Goal: Task Accomplishment & Management: Manage account settings

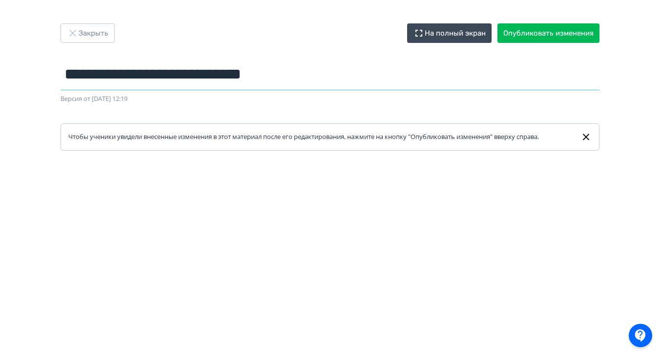
click at [201, 79] on input "**********" at bounding box center [330, 75] width 539 height 32
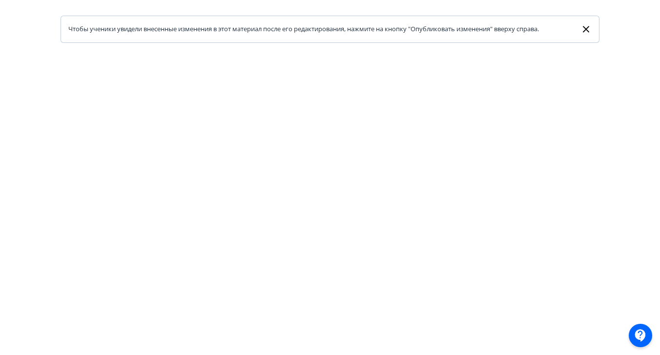
scroll to position [111, 0]
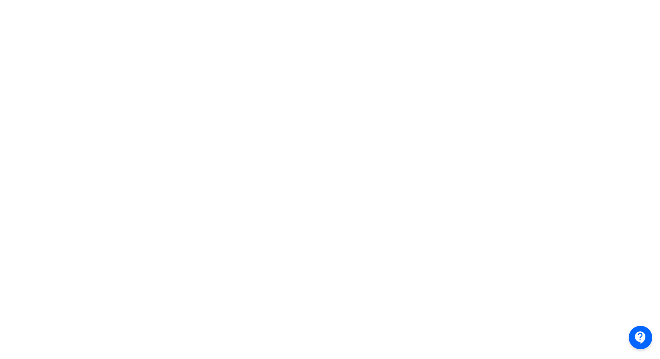
scroll to position [0, 0]
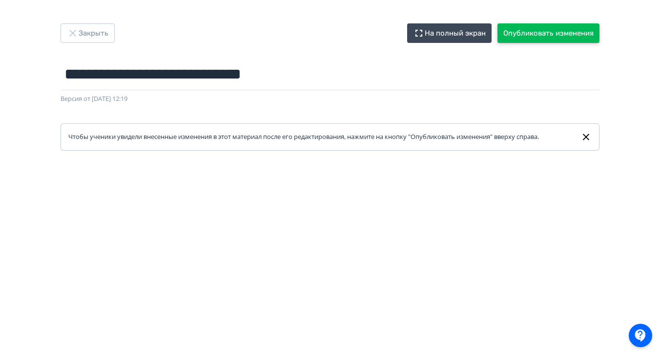
click at [536, 37] on button "Опубликовать изменения" at bounding box center [549, 33] width 102 height 20
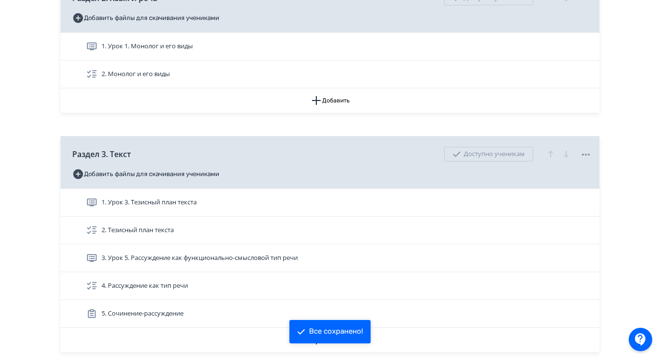
scroll to position [301, 0]
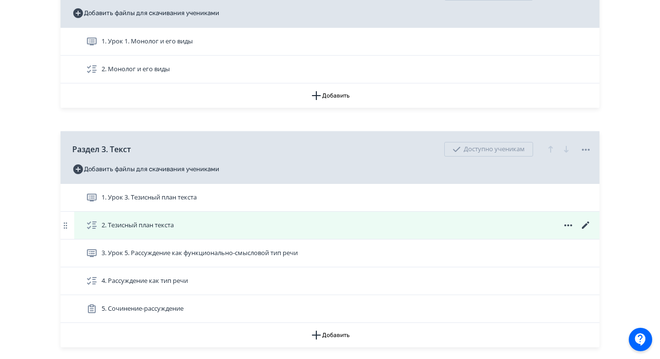
click at [583, 231] on icon at bounding box center [586, 226] width 12 height 12
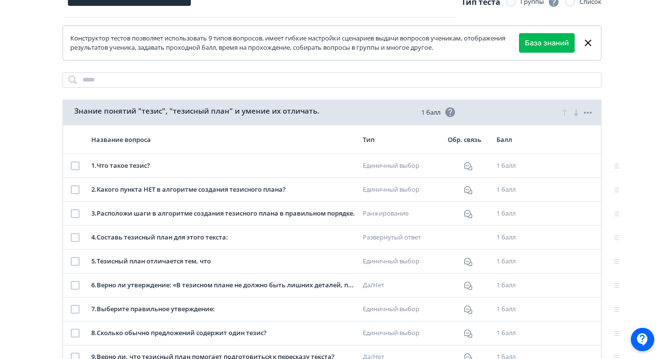
scroll to position [106, 0]
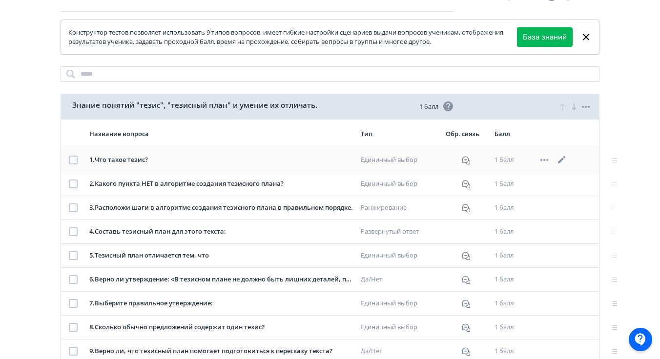
click at [563, 159] on icon at bounding box center [561, 159] width 7 height 7
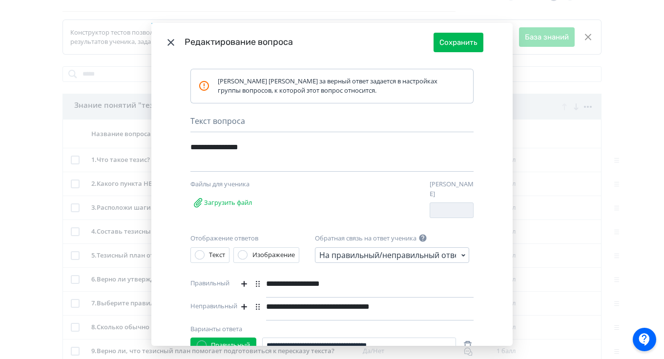
scroll to position [0, 0]
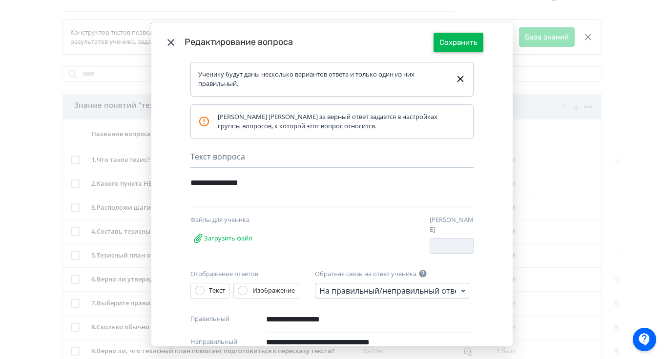
click at [458, 41] on button "Сохранить" at bounding box center [459, 43] width 50 height 20
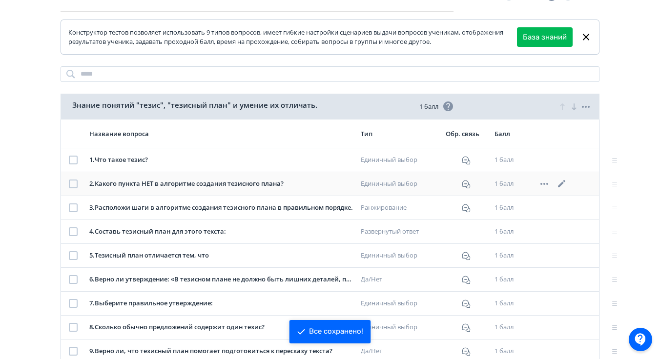
click at [563, 183] on icon at bounding box center [561, 183] width 7 height 7
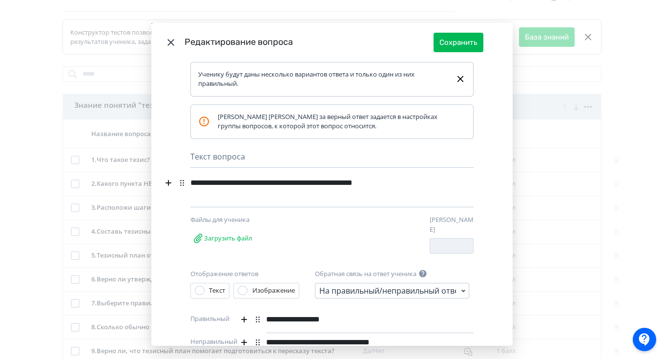
click at [172, 41] on icon "Modal" at bounding box center [171, 43] width 12 height 12
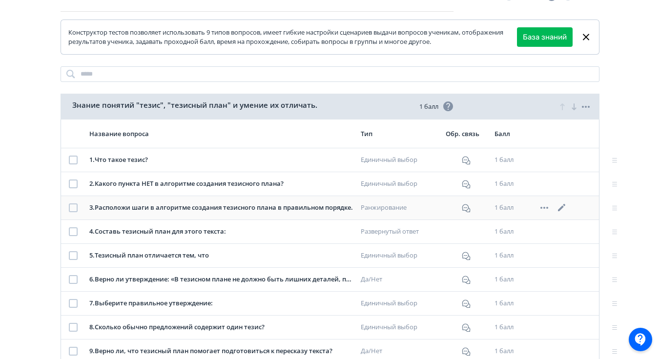
click at [562, 207] on icon at bounding box center [561, 207] width 7 height 7
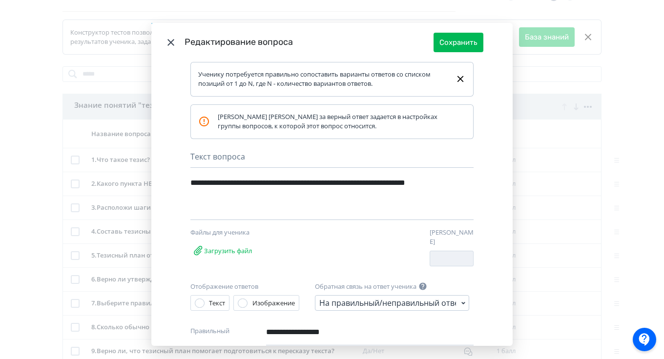
click at [169, 42] on icon "Modal" at bounding box center [170, 42] width 7 height 7
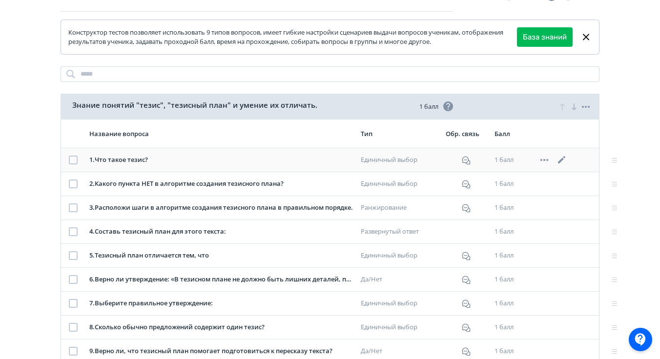
click at [566, 162] on icon at bounding box center [562, 160] width 12 height 12
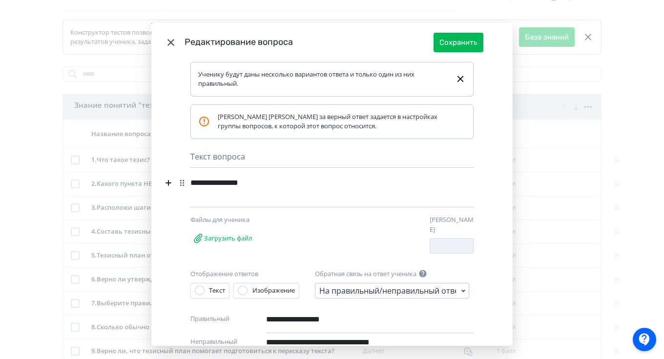
click at [168, 43] on icon "Modal" at bounding box center [170, 42] width 7 height 7
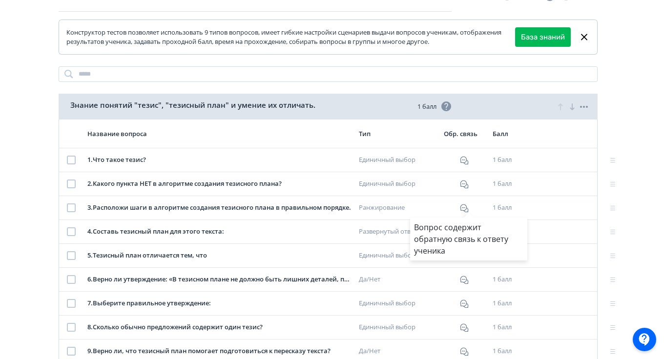
click at [551, 211] on div "Вопрос содержит обратную связь к ответу ученика" at bounding box center [332, 179] width 664 height 359
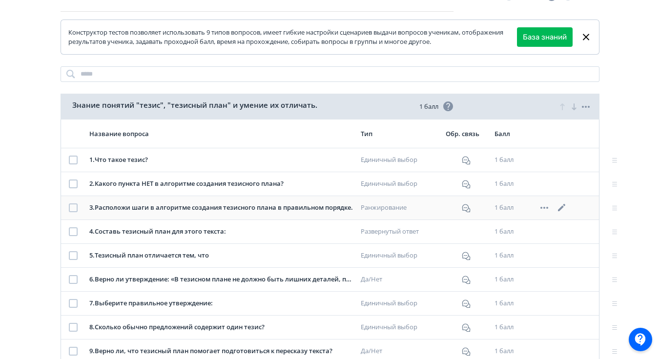
click at [558, 210] on icon at bounding box center [562, 208] width 12 height 12
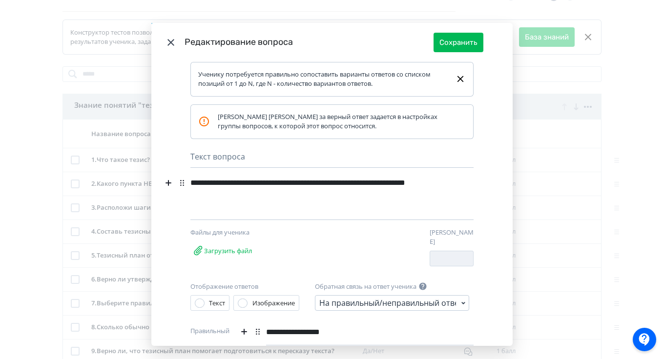
click at [171, 40] on icon "Modal" at bounding box center [170, 42] width 7 height 7
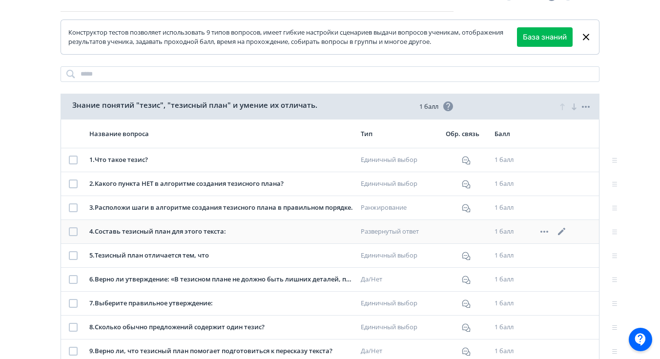
click at [561, 232] on icon at bounding box center [561, 231] width 7 height 7
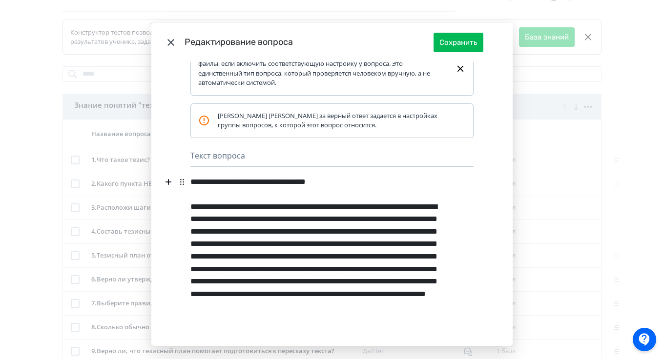
scroll to position [21, 0]
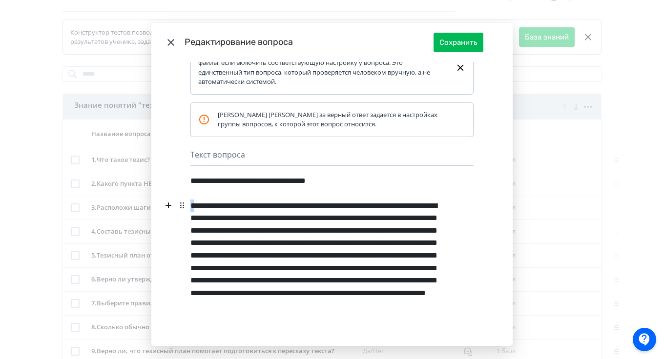
click at [190, 205] on div "**********" at bounding box center [314, 280] width 249 height 169
paste div "Modal"
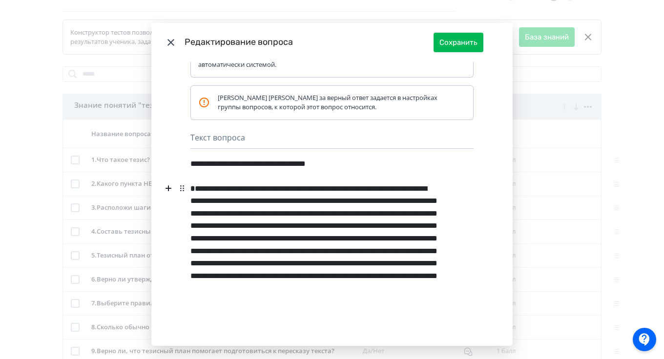
click at [288, 261] on div "**********" at bounding box center [314, 263] width 249 height 169
click at [190, 191] on div "**********" at bounding box center [314, 263] width 249 height 169
click at [224, 209] on icon "Modal" at bounding box center [228, 206] width 10 height 10
click at [261, 244] on div "**********" at bounding box center [314, 263] width 249 height 169
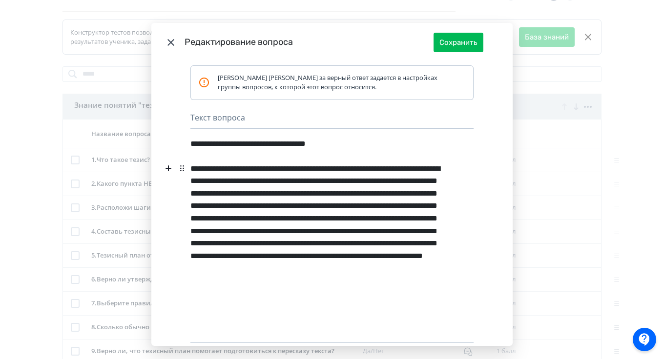
click at [411, 183] on div "**********" at bounding box center [314, 243] width 249 height 169
click at [346, 220] on div "**********" at bounding box center [314, 243] width 249 height 169
click at [222, 255] on div "**********" at bounding box center [314, 243] width 249 height 169
click at [252, 283] on div "**********" at bounding box center [314, 243] width 249 height 169
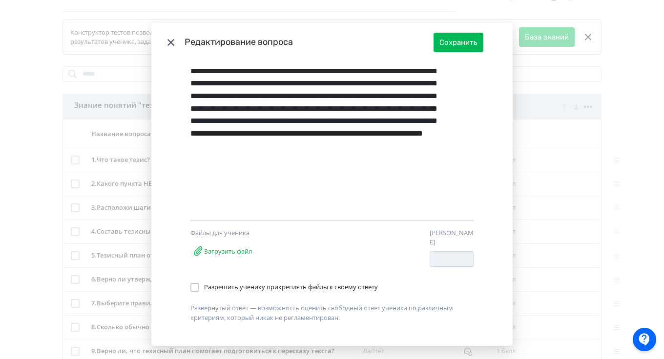
scroll to position [167, 0]
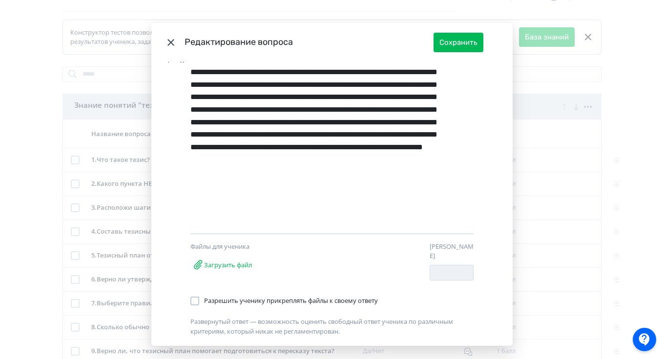
click at [238, 212] on div "**********" at bounding box center [314, 134] width 249 height 169
drag, startPoint x: 233, startPoint y: 207, endPoint x: 237, endPoint y: 211, distance: 5.5
click at [423, 151] on b "*" at bounding box center [425, 147] width 4 height 7
click at [268, 228] on icon "Modal" at bounding box center [273, 227] width 10 height 10
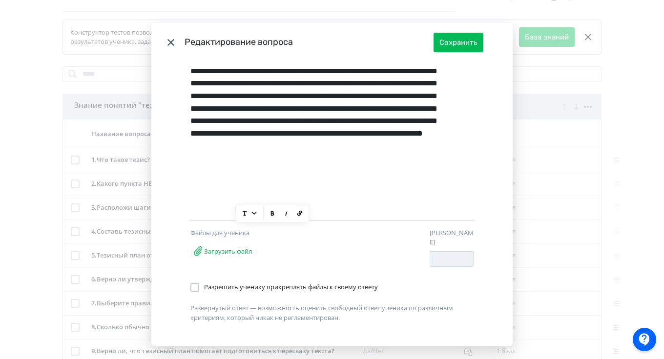
click at [339, 251] on div "Modal" at bounding box center [366, 247] width 112 height 39
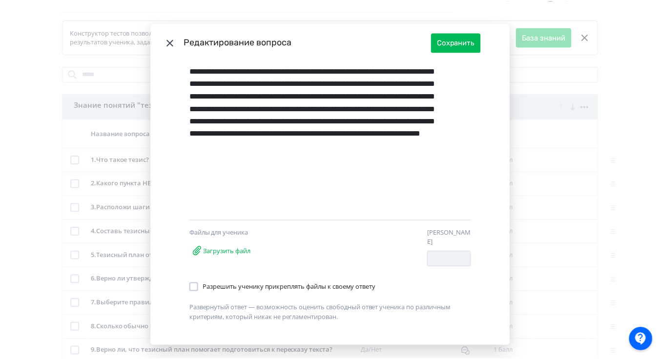
scroll to position [0, 0]
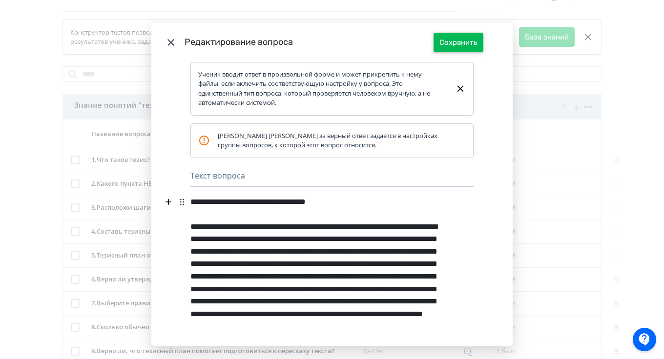
click at [445, 45] on button "Сохранить" at bounding box center [459, 43] width 50 height 20
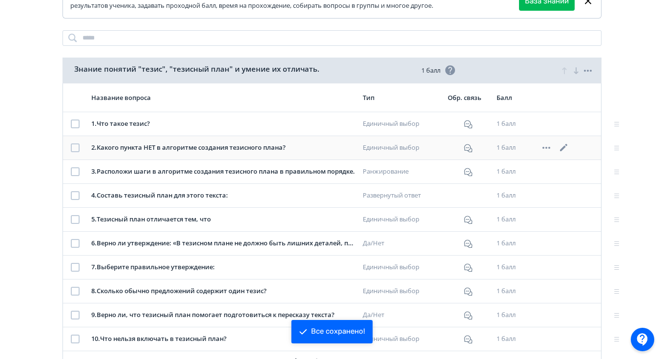
scroll to position [143, 0]
click at [561, 218] on icon at bounding box center [561, 218] width 7 height 7
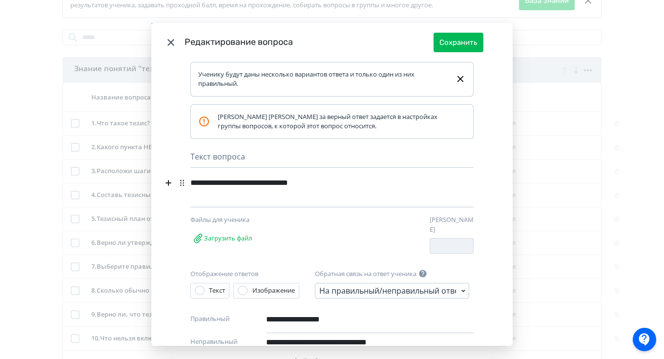
click at [343, 180] on div "**********" at bounding box center [314, 183] width 249 height 19
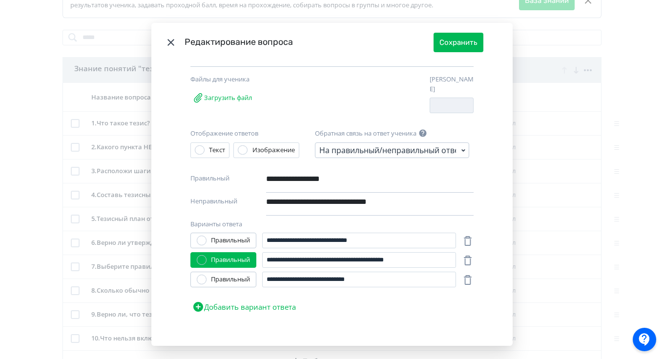
scroll to position [143, 0]
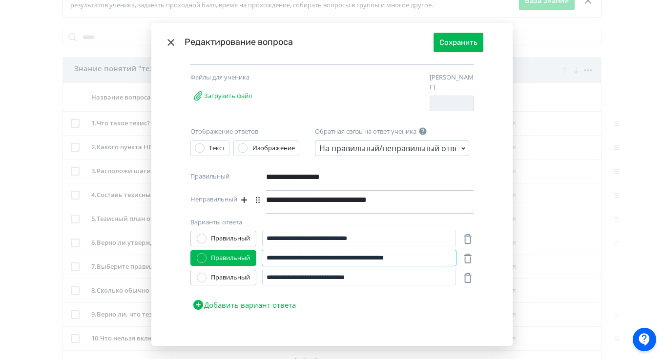
click at [279, 255] on input "**********" at bounding box center [359, 258] width 194 height 16
type input "**********"
click at [278, 272] on input "**********" at bounding box center [359, 278] width 194 height 16
type input "**********"
click at [459, 41] on button "Сохранить" at bounding box center [459, 43] width 50 height 20
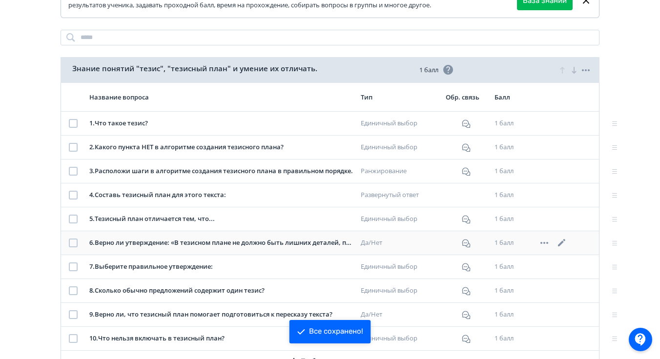
click at [560, 243] on icon at bounding box center [562, 243] width 12 height 12
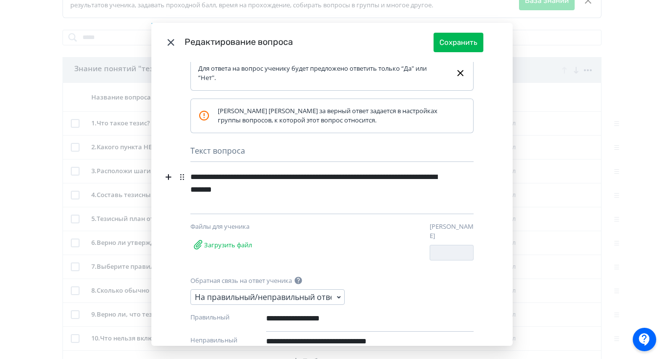
scroll to position [0, 0]
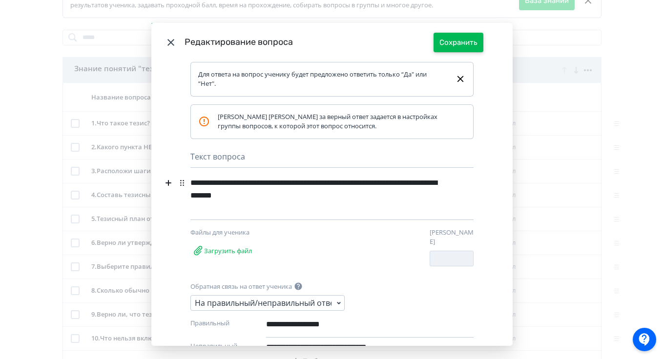
click at [448, 34] on button "Сохранить" at bounding box center [459, 43] width 50 height 20
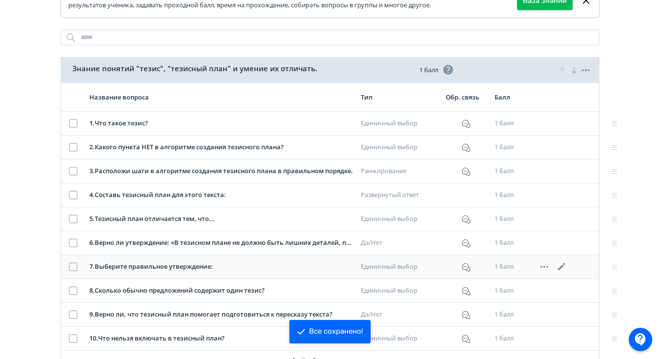
click at [559, 269] on icon at bounding box center [561, 266] width 7 height 7
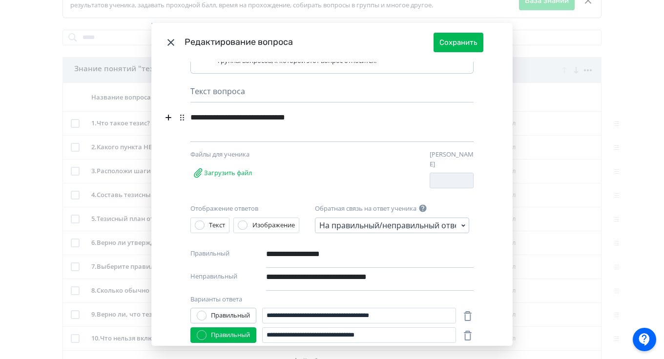
scroll to position [143, 0]
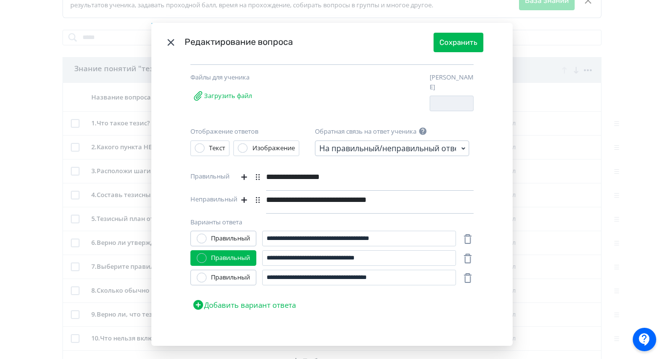
click at [415, 194] on div "**********" at bounding box center [353, 200] width 174 height 19
click at [341, 236] on input "**********" at bounding box center [359, 239] width 194 height 16
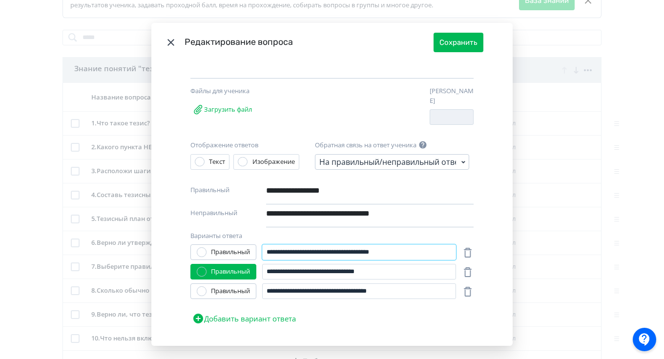
scroll to position [126, 0]
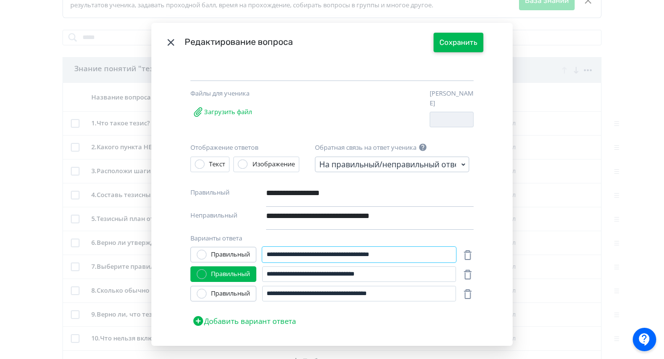
type input "**********"
click at [470, 38] on button "Сохранить" at bounding box center [459, 43] width 50 height 20
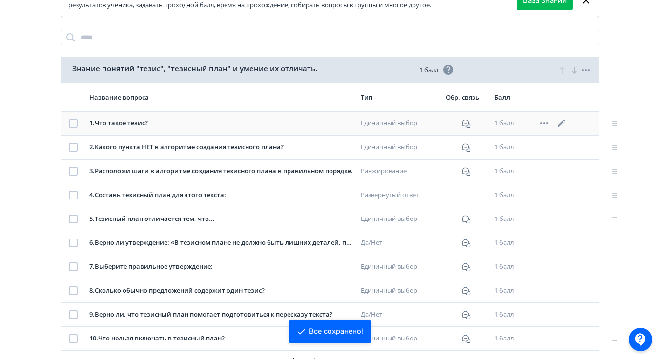
click at [561, 124] on icon at bounding box center [561, 123] width 7 height 7
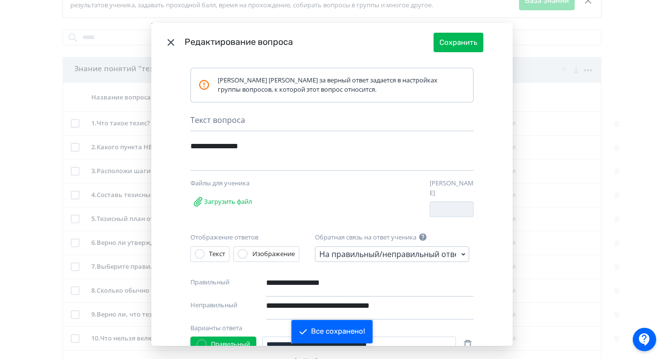
scroll to position [0, 0]
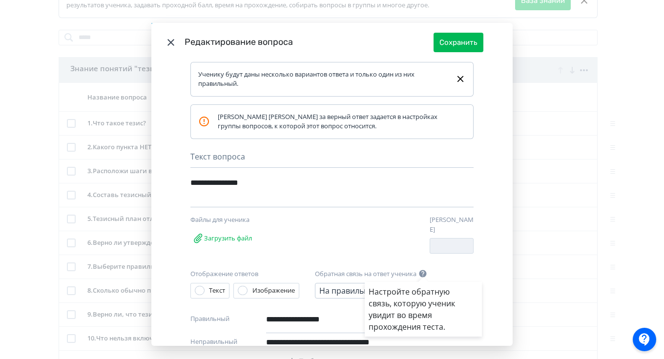
click at [460, 45] on div "Настройте обратную связь, которую ученик увидит во время прохождения теста." at bounding box center [332, 179] width 664 height 359
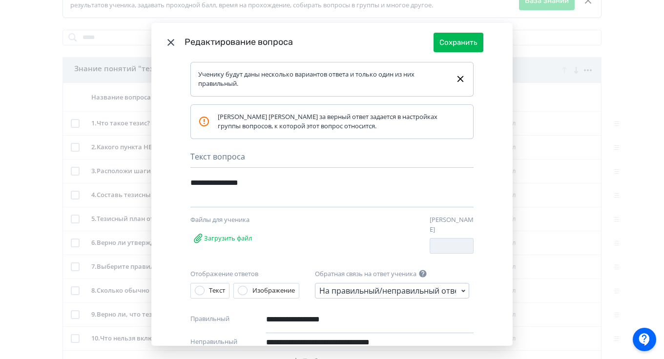
click at [452, 55] on header "Редактирование вопроса Сохранить" at bounding box center [331, 42] width 361 height 39
click at [449, 42] on button "Сохранить" at bounding box center [459, 43] width 50 height 20
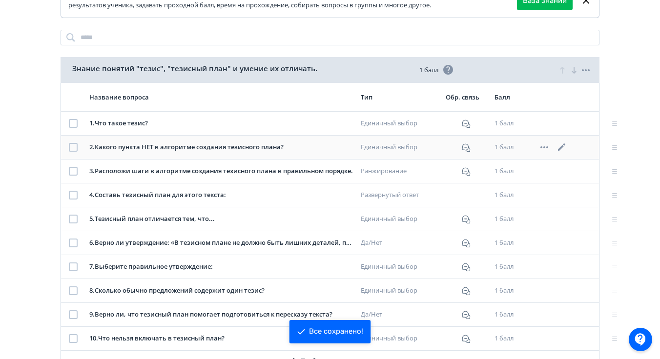
click at [561, 149] on icon at bounding box center [561, 147] width 7 height 7
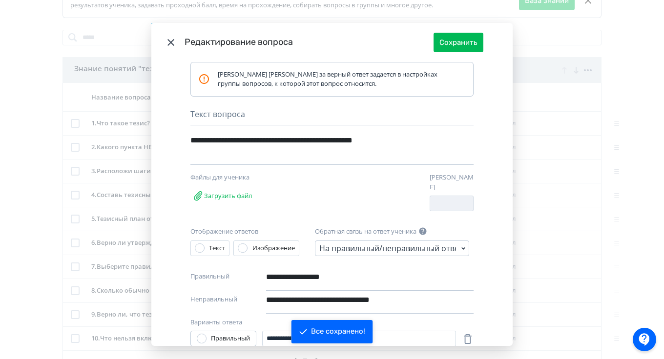
scroll to position [43, 0]
click at [459, 45] on button "Сохранить" at bounding box center [459, 43] width 50 height 20
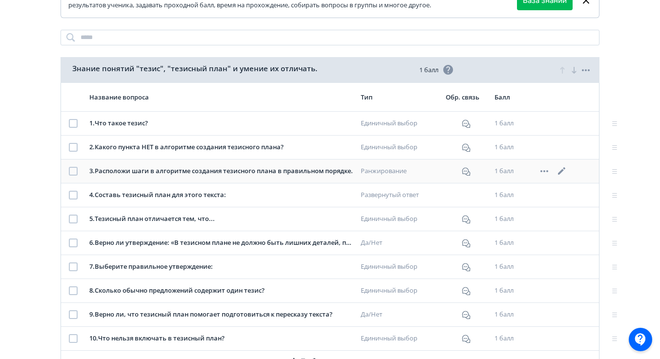
click at [562, 170] on icon at bounding box center [561, 170] width 7 height 7
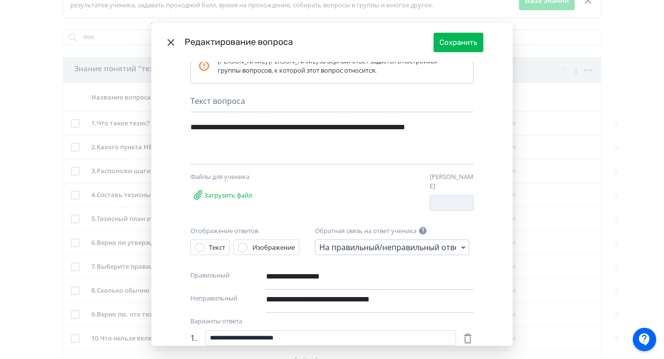
scroll to position [59, 0]
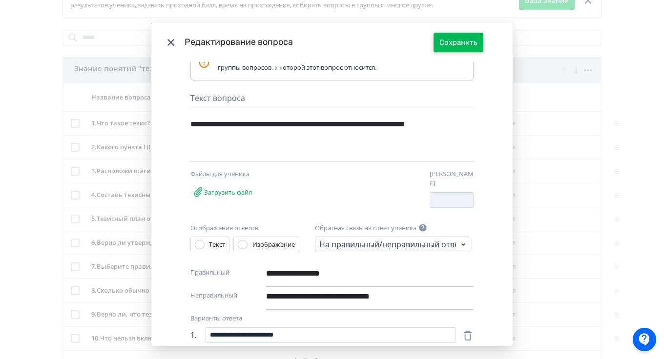
click at [467, 39] on button "Сохранить" at bounding box center [459, 43] width 50 height 20
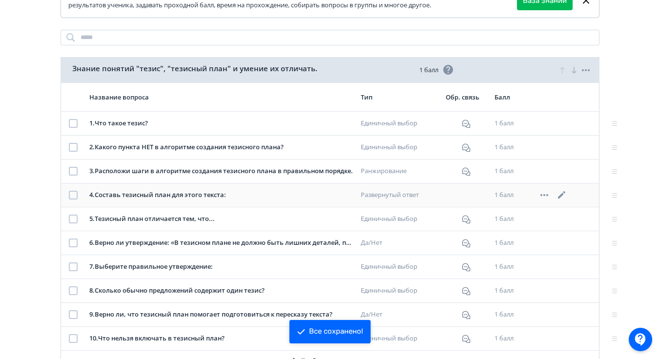
click at [564, 195] on icon at bounding box center [562, 195] width 12 height 12
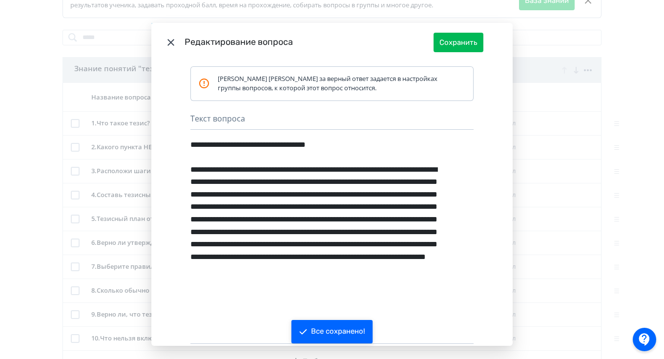
scroll to position [0, 0]
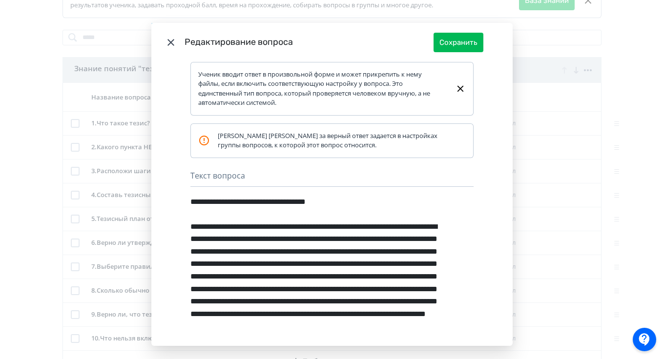
click at [168, 44] on icon "Modal" at bounding box center [171, 43] width 12 height 12
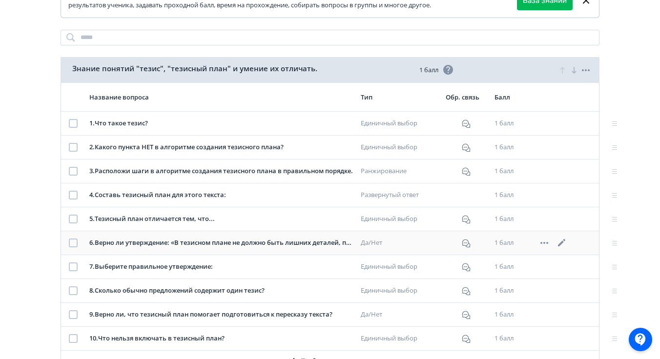
click at [562, 243] on icon at bounding box center [561, 242] width 7 height 7
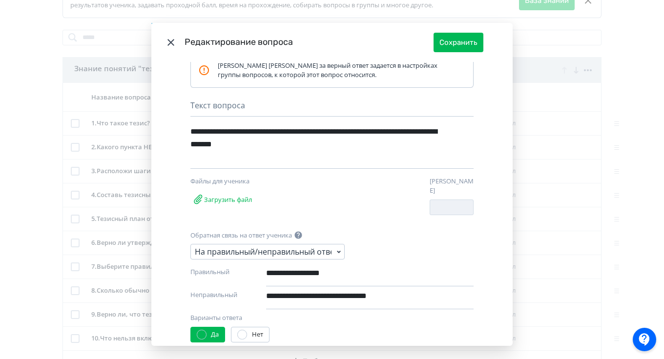
scroll to position [53, 0]
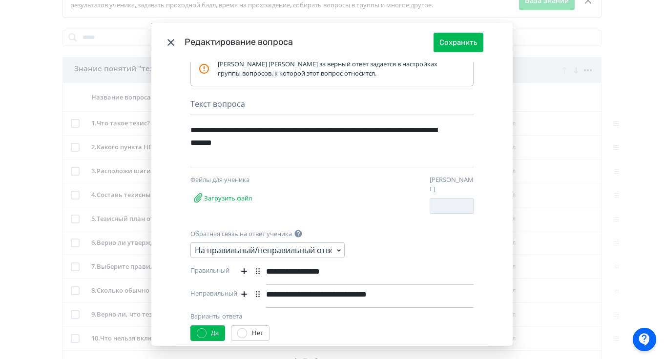
click at [414, 287] on div "**********" at bounding box center [353, 294] width 174 height 19
click at [457, 42] on button "Сохранить" at bounding box center [459, 43] width 50 height 20
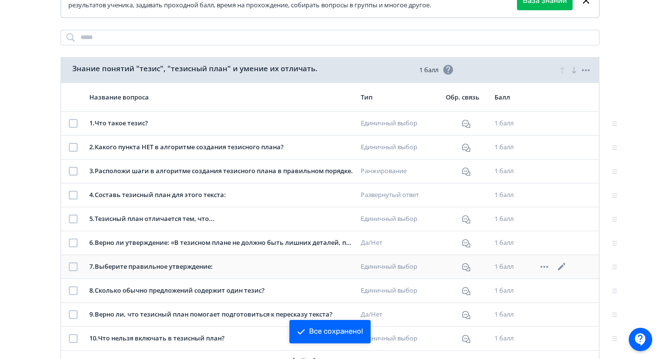
click at [563, 270] on icon at bounding box center [562, 267] width 12 height 12
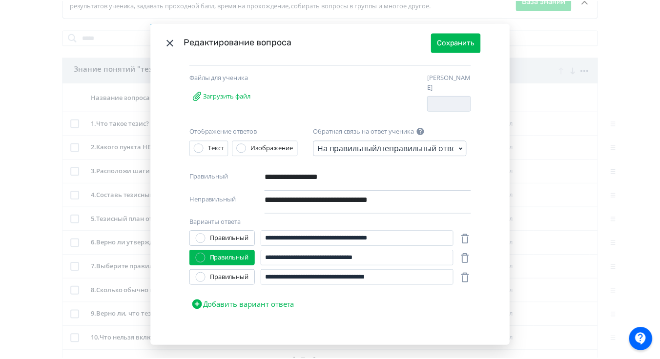
scroll to position [0, 0]
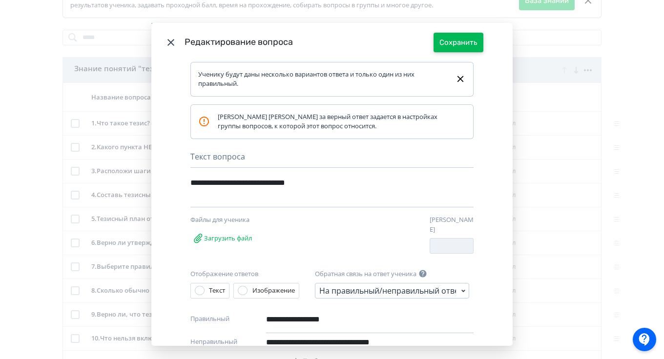
click at [452, 44] on button "Сохранить" at bounding box center [459, 43] width 50 height 20
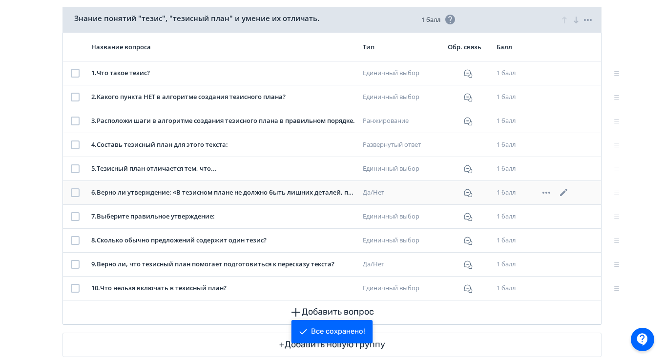
scroll to position [215, 0]
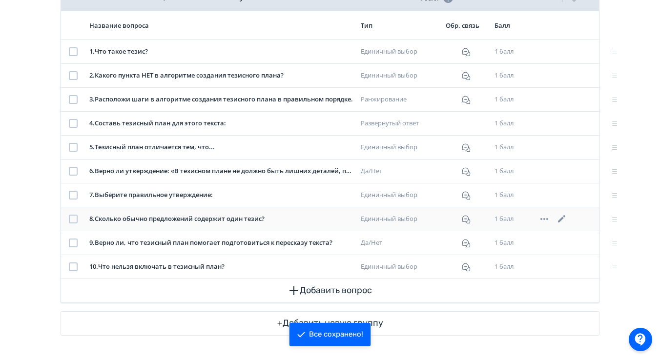
click at [560, 222] on icon at bounding box center [561, 218] width 7 height 7
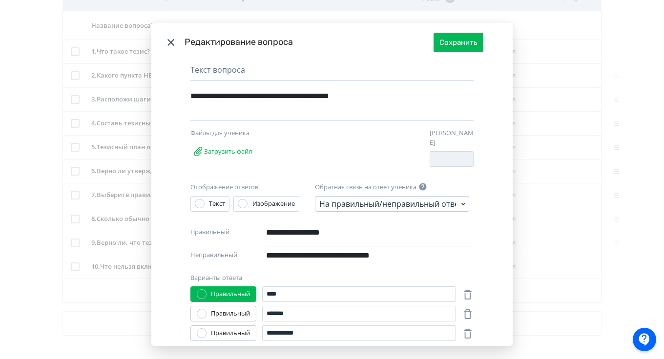
scroll to position [0, 0]
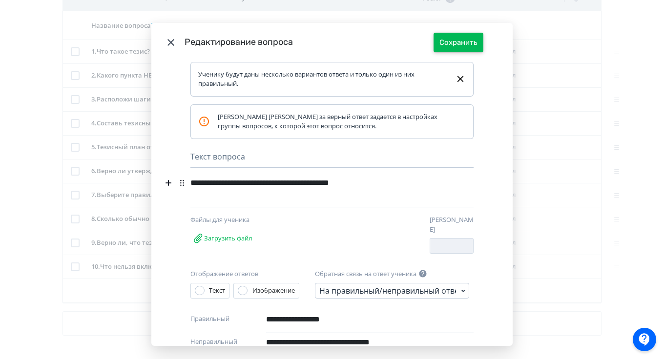
click at [464, 42] on button "Сохранить" at bounding box center [459, 43] width 50 height 20
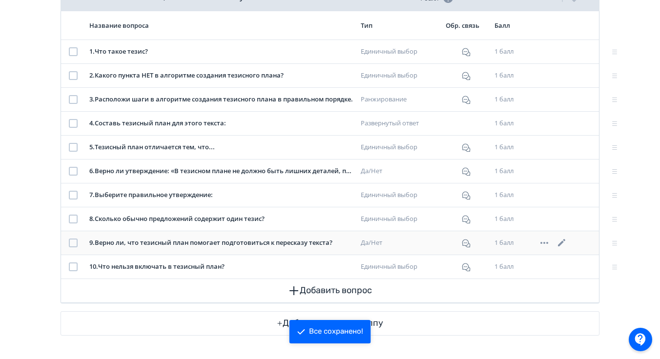
click at [565, 244] on icon at bounding box center [562, 243] width 12 height 12
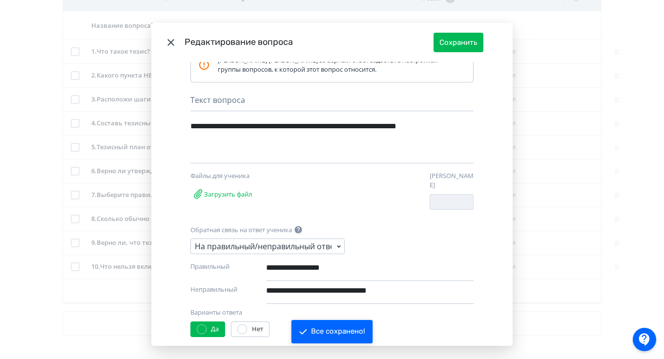
scroll to position [71, 0]
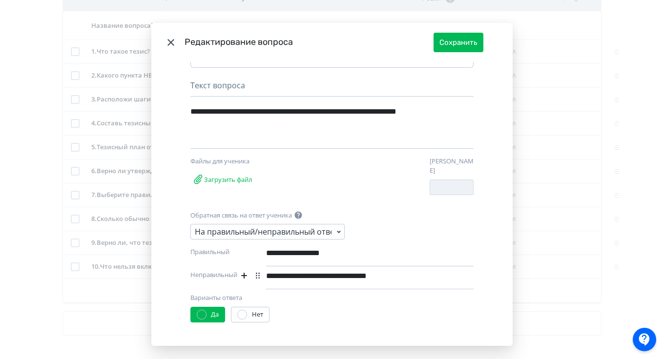
click at [426, 275] on div "**********" at bounding box center [353, 276] width 174 height 19
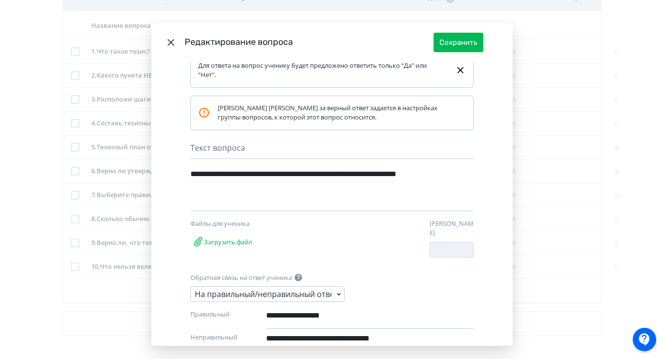
scroll to position [0, 0]
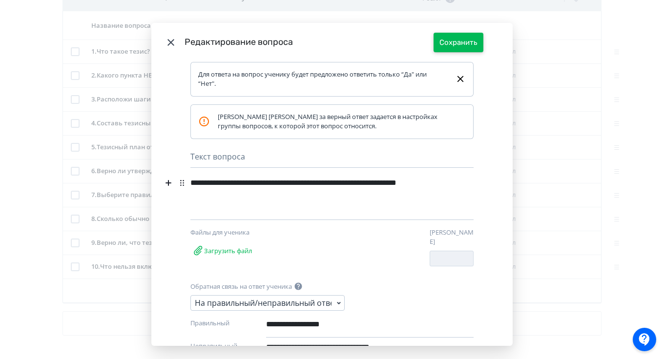
click at [448, 48] on button "Сохранить" at bounding box center [459, 43] width 50 height 20
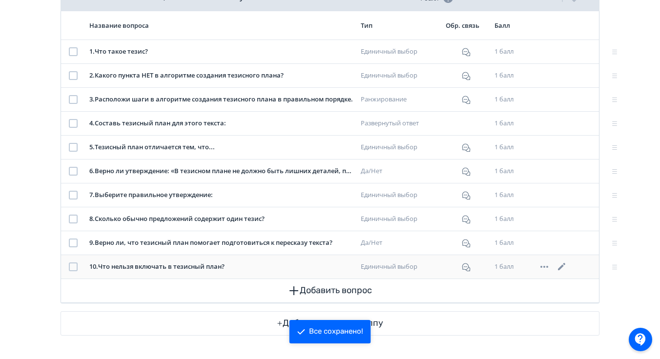
click at [562, 270] on icon at bounding box center [562, 267] width 12 height 12
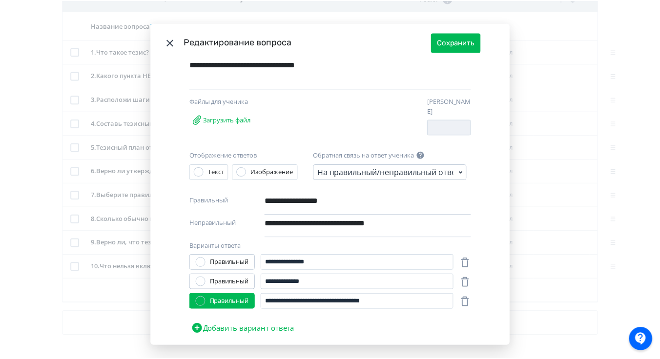
scroll to position [143, 0]
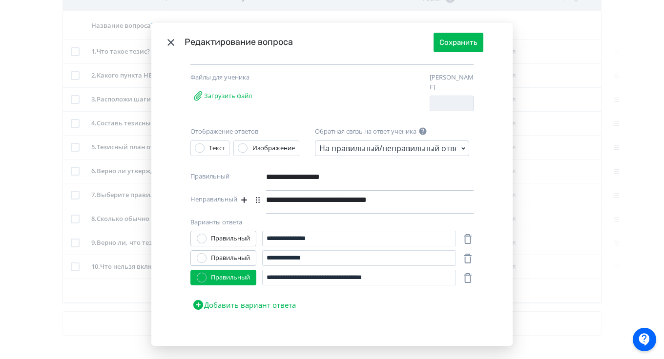
click at [426, 193] on div "**********" at bounding box center [353, 200] width 174 height 19
click at [457, 40] on button "Сохранить" at bounding box center [459, 43] width 50 height 20
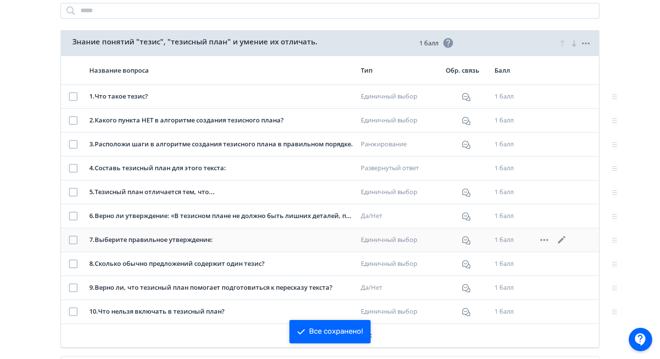
scroll to position [0, 0]
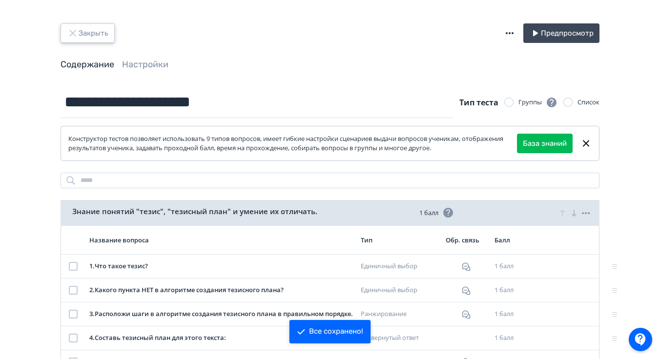
click at [89, 35] on button "Закрыть" at bounding box center [88, 33] width 54 height 20
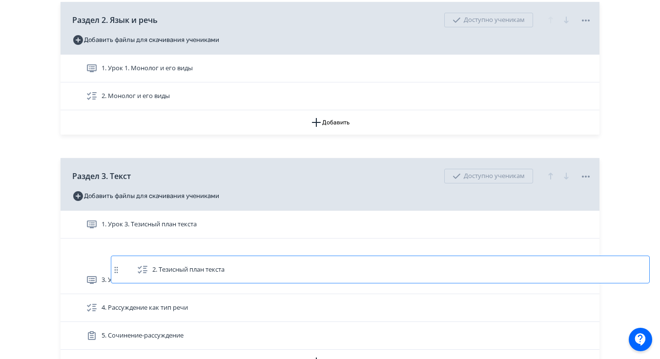
scroll to position [275, 0]
drag, startPoint x: 110, startPoint y: 271, endPoint x: 139, endPoint y: 267, distance: 28.7
click at [139, 267] on div "1. Урок 3. Тезисный план текста 2. Тезисный план текста 3. Урок 5. Рассуждение …" at bounding box center [330, 278] width 539 height 139
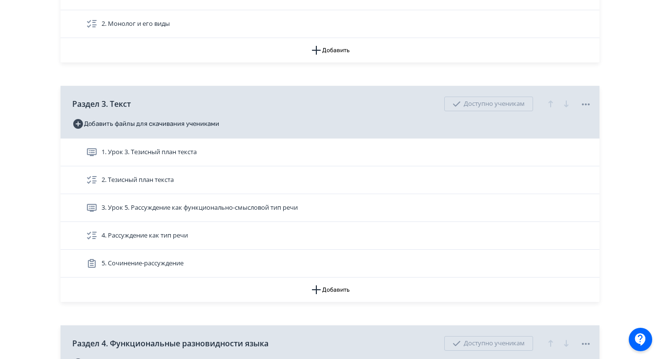
scroll to position [352, 0]
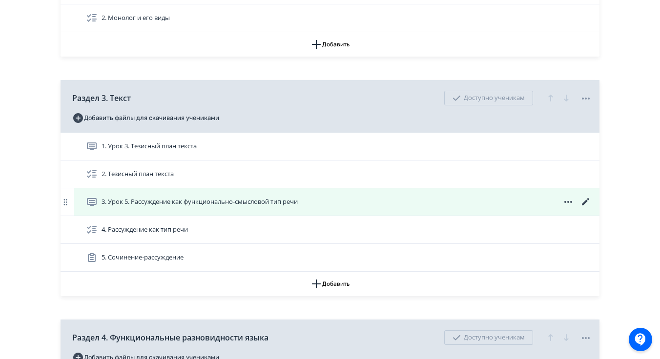
click at [587, 208] on icon at bounding box center [586, 202] width 12 height 12
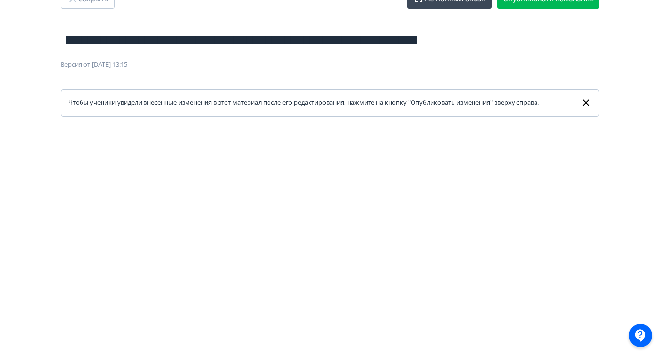
scroll to position [37, 0]
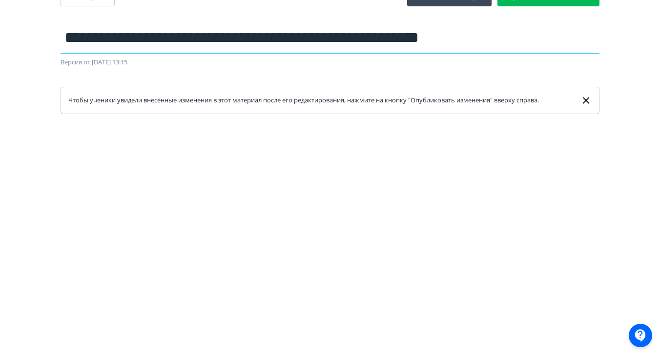
click at [269, 40] on input "**********" at bounding box center [330, 38] width 539 height 32
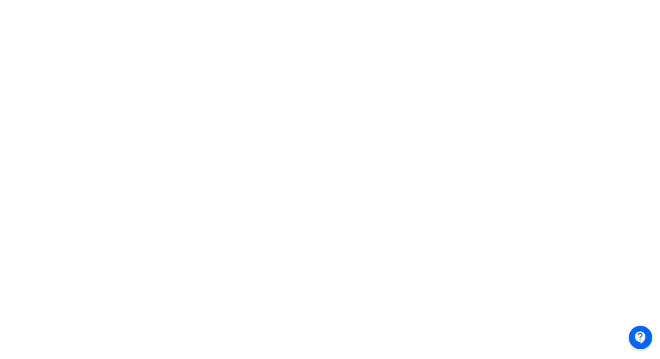
scroll to position [0, 0]
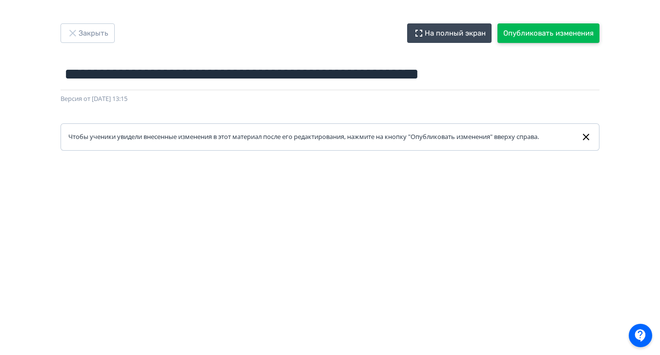
click at [552, 38] on button "Опубликовать изменения" at bounding box center [549, 33] width 102 height 20
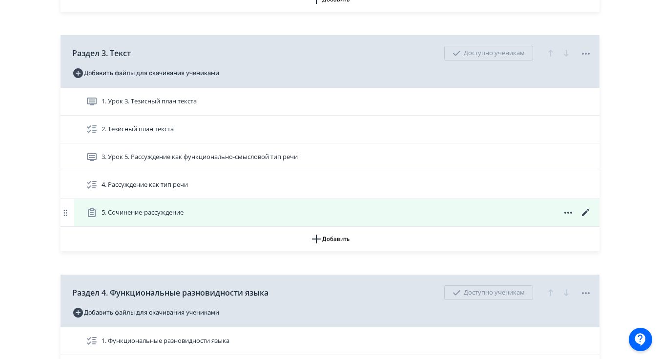
scroll to position [394, 0]
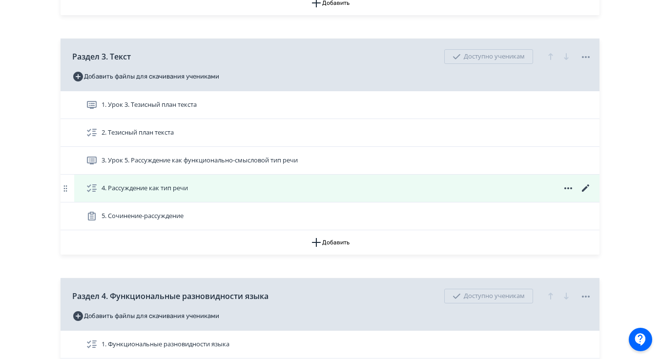
click at [583, 192] on icon at bounding box center [585, 188] width 7 height 7
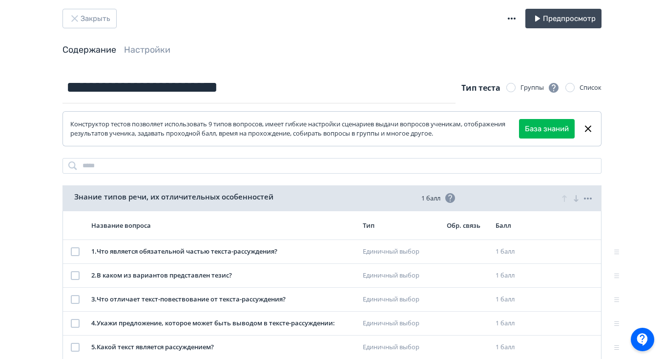
scroll to position [39, 0]
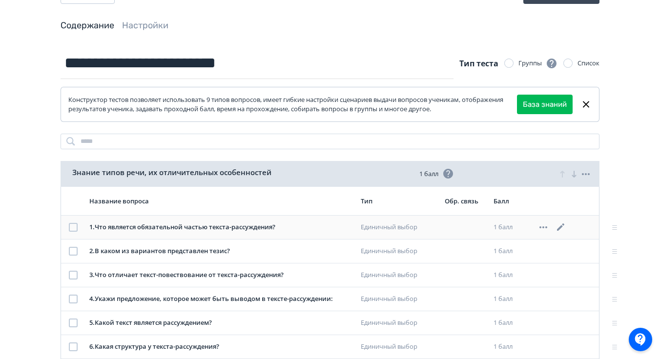
click at [561, 229] on icon at bounding box center [561, 228] width 12 height 12
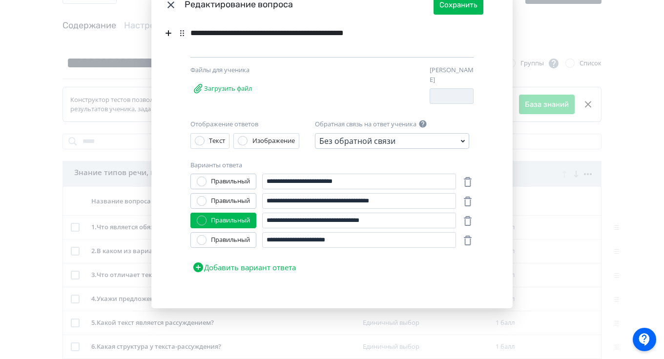
scroll to position [0, 0]
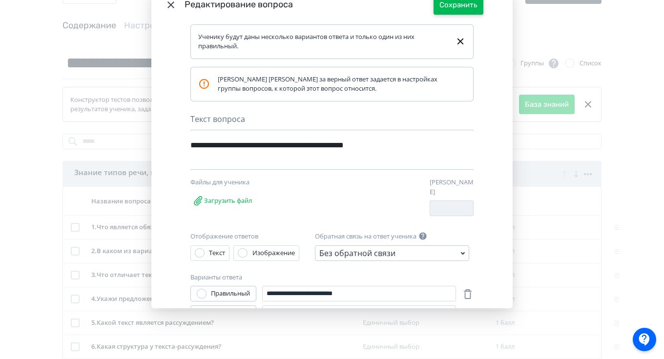
click at [454, 12] on button "Сохранить" at bounding box center [459, 5] width 50 height 20
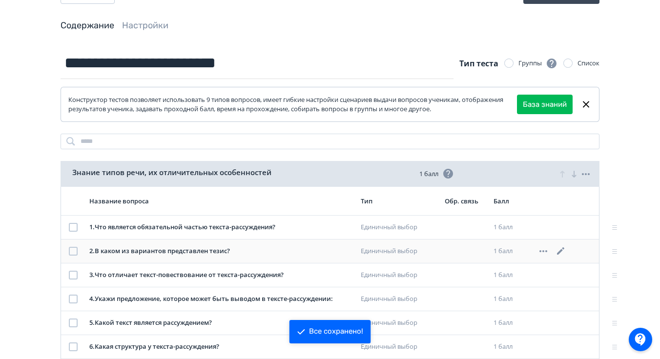
click at [560, 255] on icon at bounding box center [561, 252] width 12 height 12
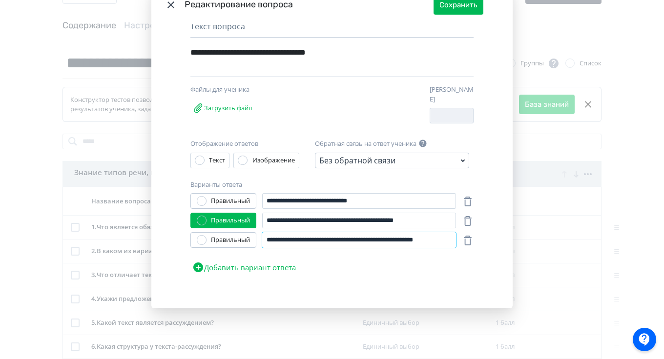
scroll to position [0, 11]
drag, startPoint x: 425, startPoint y: 236, endPoint x: 454, endPoint y: 236, distance: 28.8
click at [454, 236] on div "**********" at bounding box center [331, 240] width 283 height 16
click at [443, 260] on div "**********" at bounding box center [331, 235] width 283 height 84
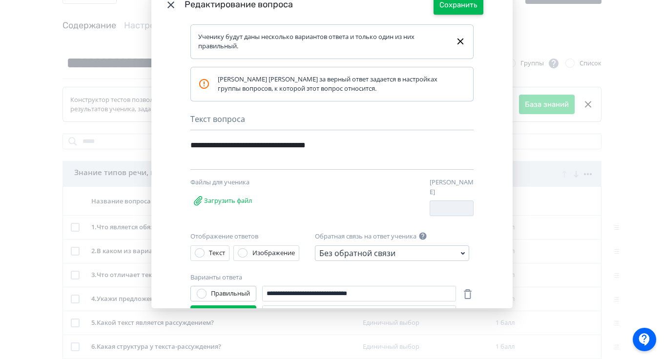
click at [456, 7] on button "Сохранить" at bounding box center [459, 5] width 50 height 20
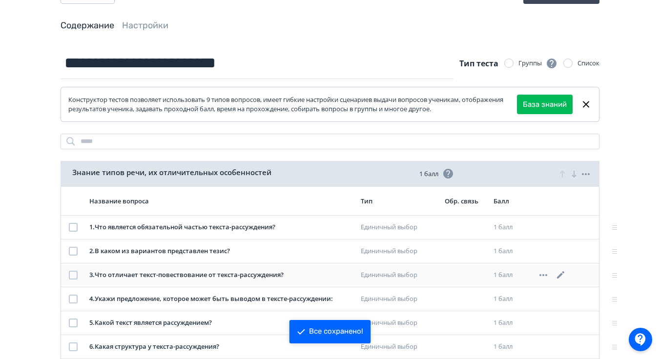
click at [561, 278] on icon at bounding box center [561, 276] width 12 height 12
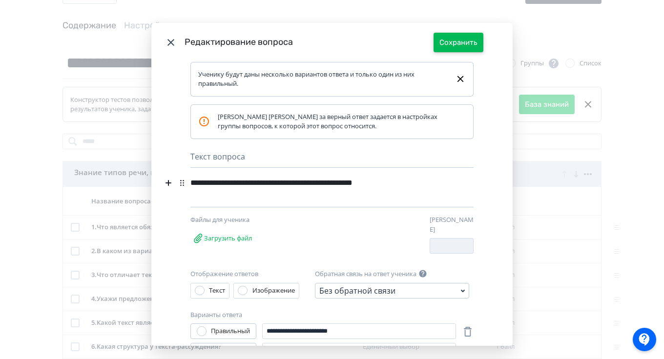
click at [453, 41] on button "Сохранить" at bounding box center [459, 43] width 50 height 20
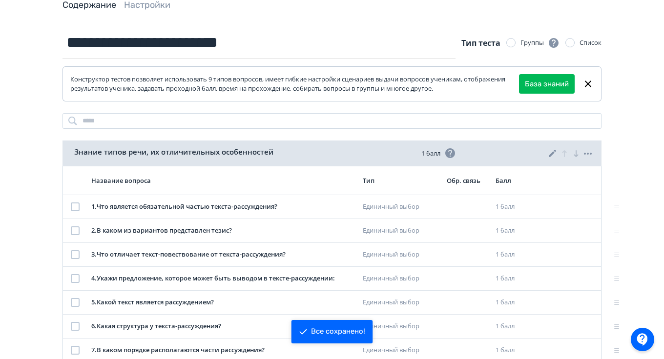
scroll to position [71, 0]
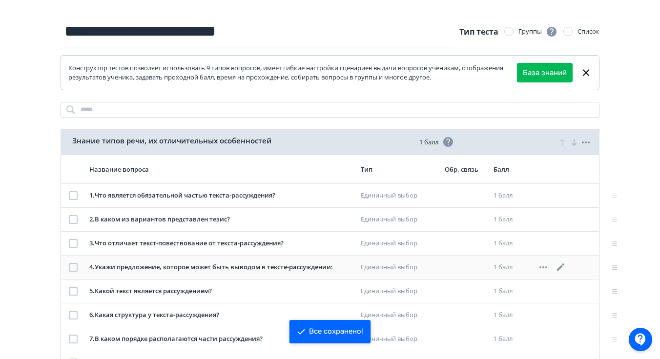
click at [562, 267] on icon at bounding box center [560, 267] width 7 height 7
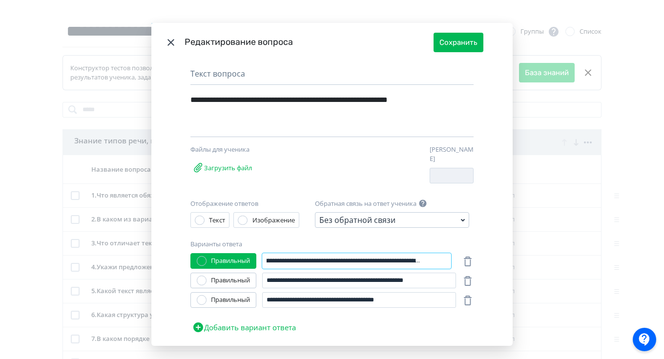
scroll to position [0, 125]
drag, startPoint x: 414, startPoint y: 257, endPoint x: 458, endPoint y: 256, distance: 44.4
click at [458, 256] on div "**********" at bounding box center [331, 261] width 283 height 16
drag, startPoint x: 396, startPoint y: 271, endPoint x: 466, endPoint y: 279, distance: 70.2
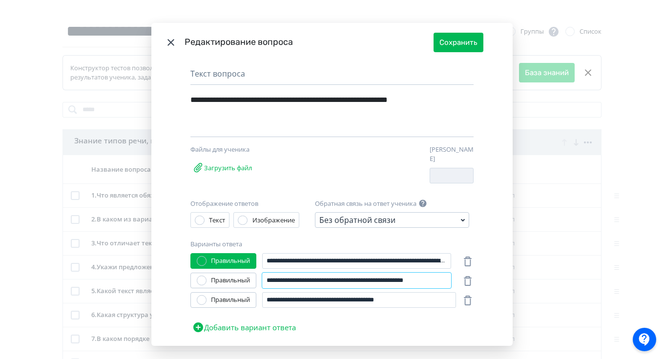
click at [466, 279] on div "**********" at bounding box center [331, 281] width 283 height 16
click at [370, 292] on input "**********" at bounding box center [359, 300] width 194 height 16
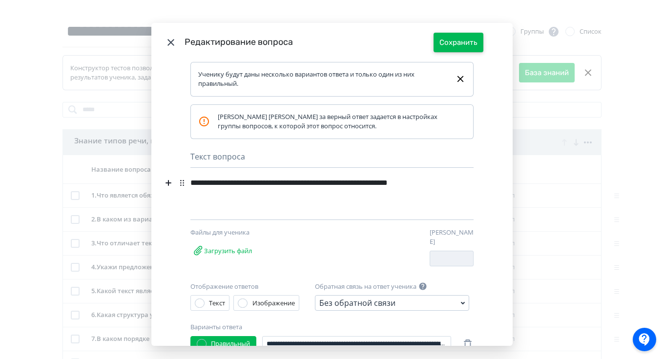
click at [455, 43] on button "Сохранить" at bounding box center [459, 43] width 50 height 20
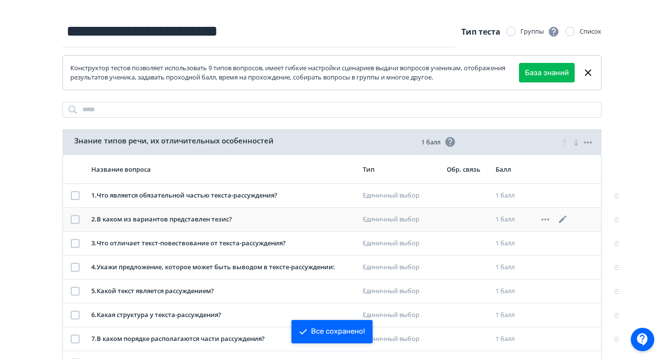
scroll to position [90, 0]
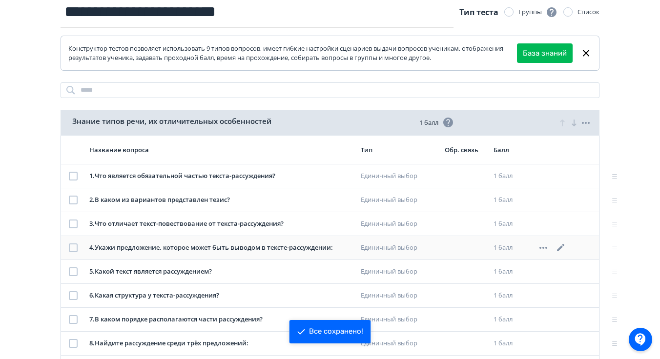
click at [560, 250] on icon at bounding box center [560, 247] width 7 height 7
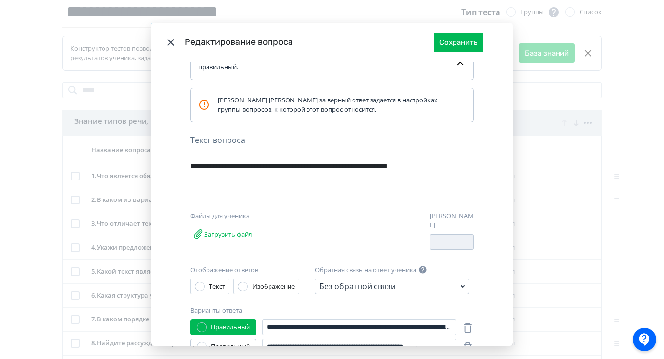
scroll to position [0, 0]
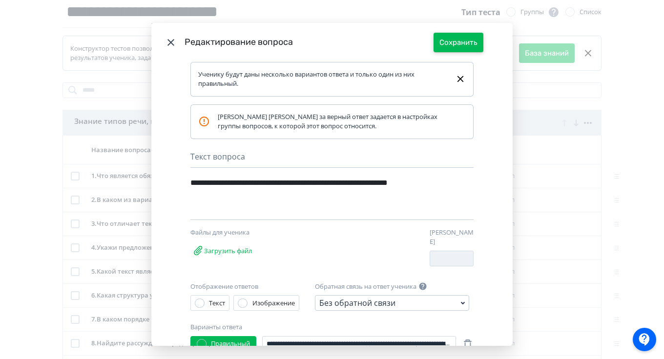
click at [471, 48] on button "Сохранить" at bounding box center [459, 43] width 50 height 20
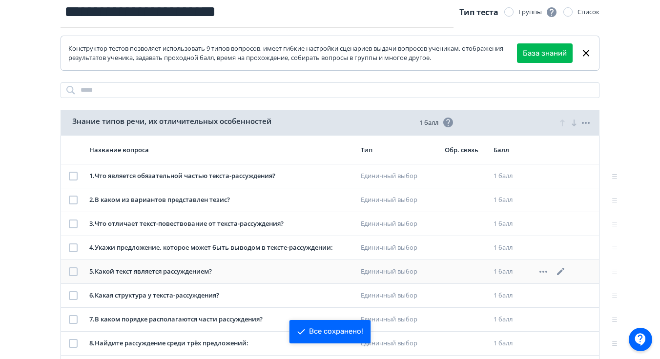
click at [559, 270] on icon at bounding box center [561, 272] width 12 height 12
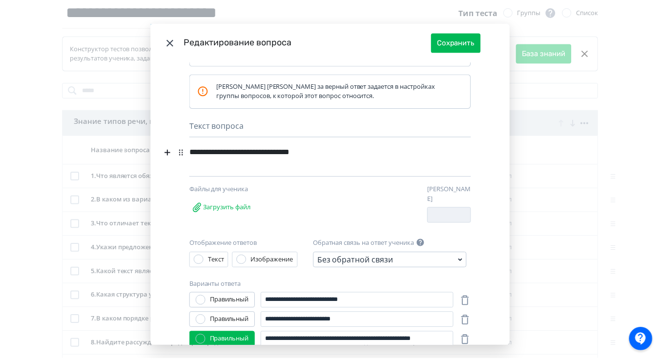
scroll to position [47, 0]
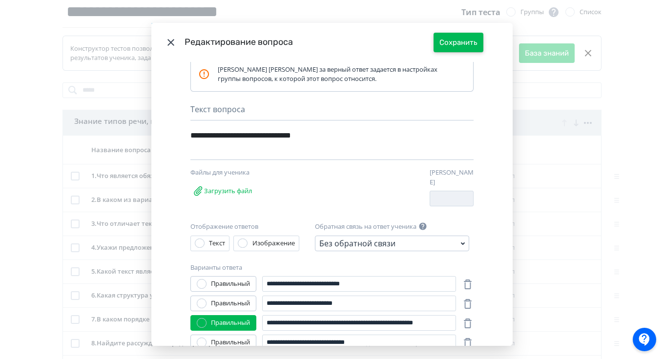
click at [446, 46] on button "Сохранить" at bounding box center [459, 43] width 50 height 20
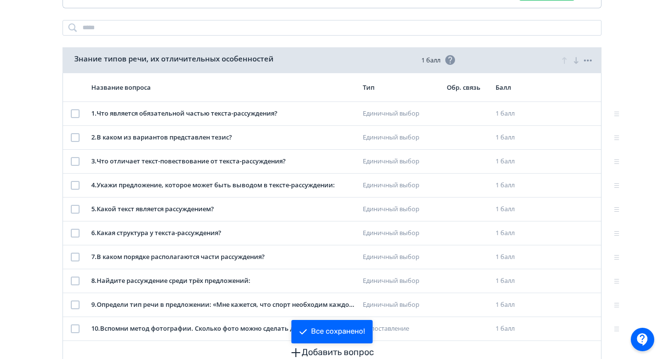
scroll to position [156, 0]
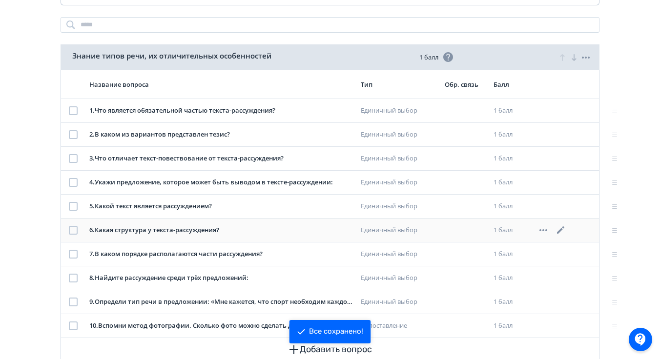
click at [563, 231] on icon at bounding box center [561, 231] width 12 height 12
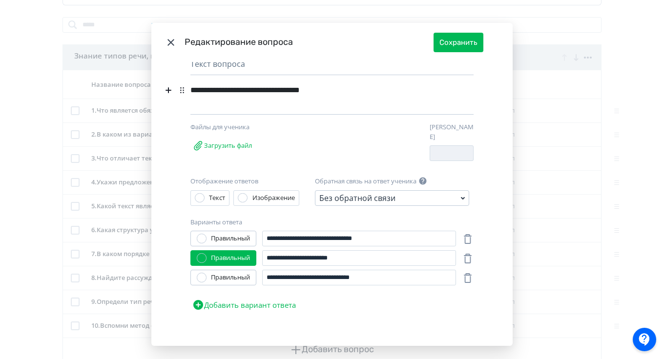
scroll to position [0, 0]
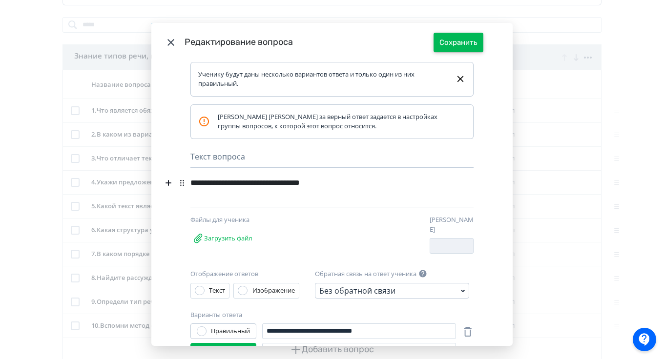
click at [462, 41] on button "Сохранить" at bounding box center [459, 43] width 50 height 20
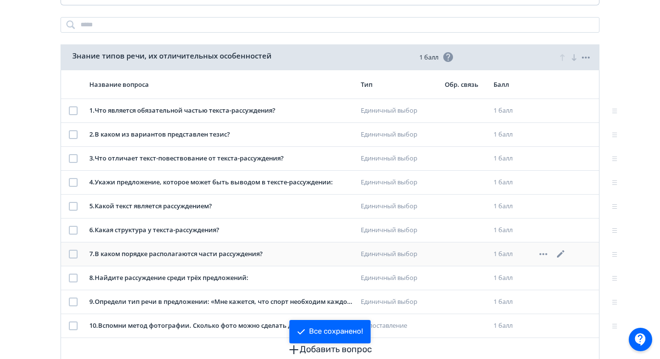
click at [562, 255] on icon at bounding box center [561, 255] width 12 height 12
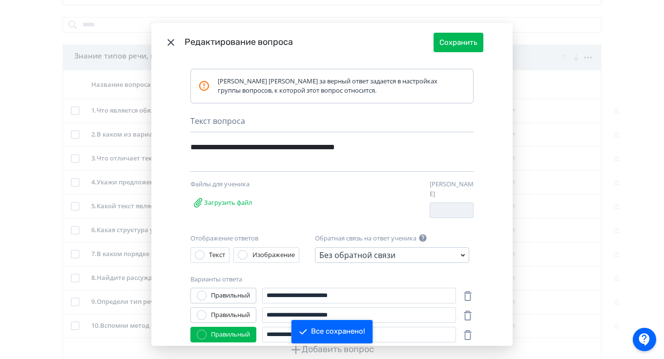
scroll to position [38, 0]
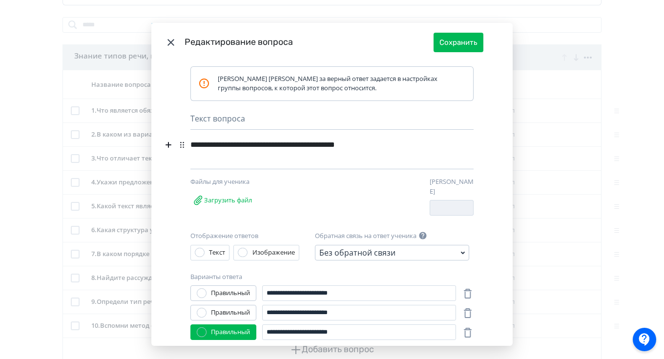
click at [256, 143] on div "**********" at bounding box center [314, 145] width 249 height 19
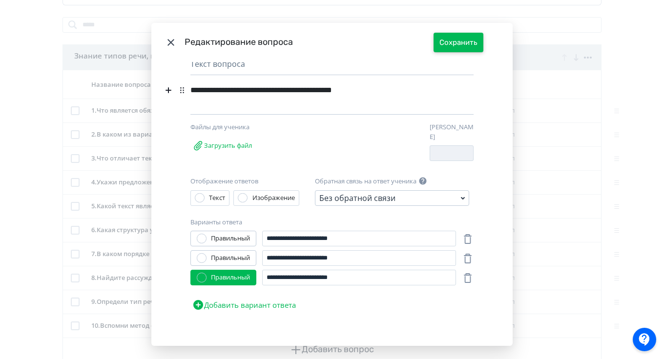
click at [447, 40] on button "Сохранить" at bounding box center [459, 43] width 50 height 20
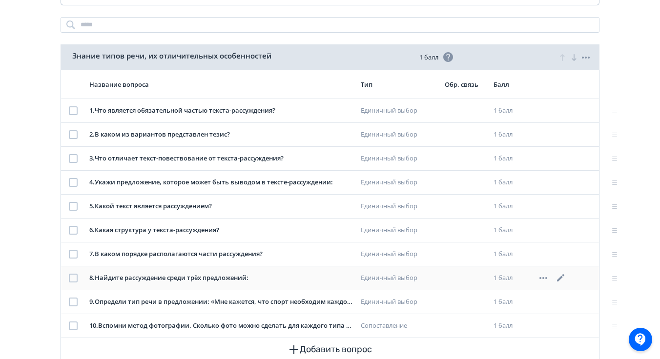
click at [561, 279] on icon at bounding box center [561, 278] width 12 height 12
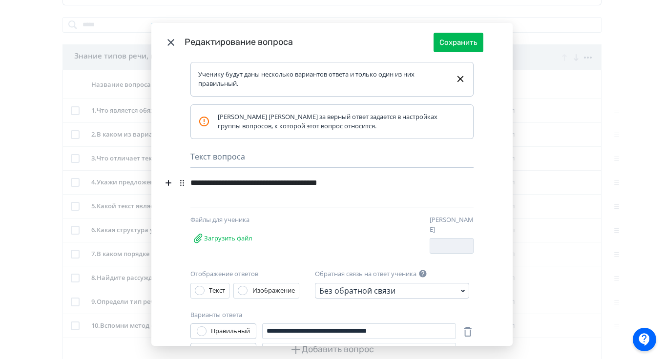
click at [312, 187] on div "**********" at bounding box center [314, 183] width 249 height 19
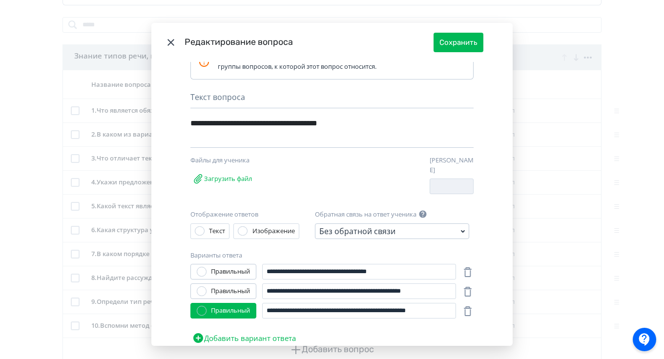
scroll to position [60, 0]
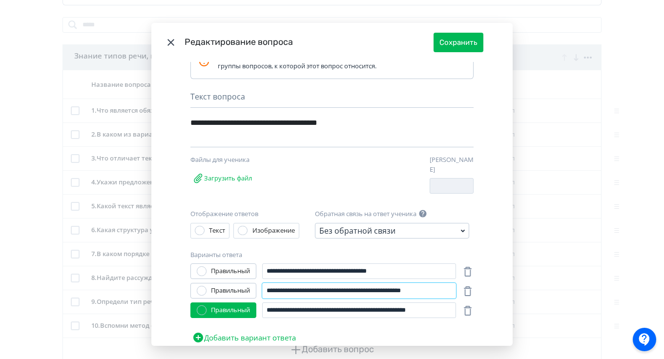
click at [330, 286] on input "**********" at bounding box center [359, 291] width 194 height 16
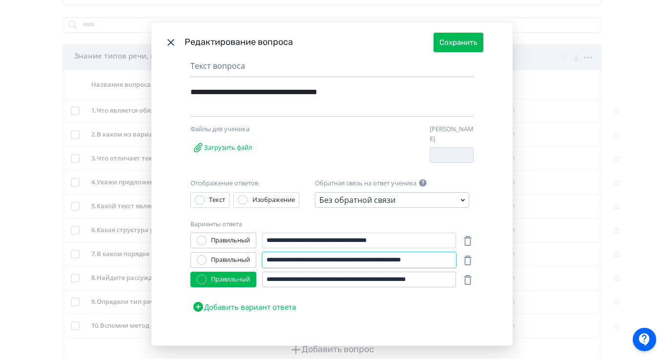
scroll to position [90, 0]
type input "**********"
drag, startPoint x: 393, startPoint y: 279, endPoint x: 448, endPoint y: 280, distance: 55.2
click at [448, 280] on input "**********" at bounding box center [359, 280] width 194 height 16
click at [461, 44] on button "Сохранить" at bounding box center [459, 43] width 50 height 20
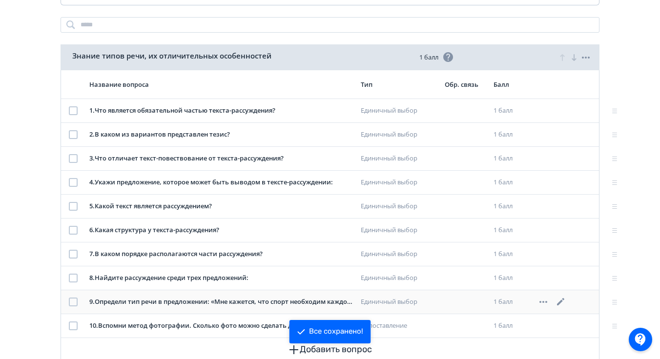
click at [562, 302] on icon at bounding box center [561, 302] width 12 height 12
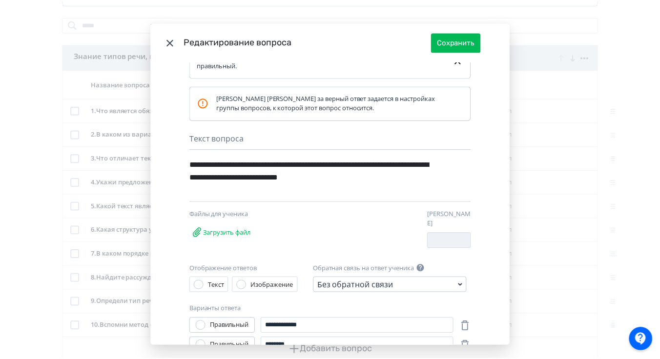
scroll to position [0, 0]
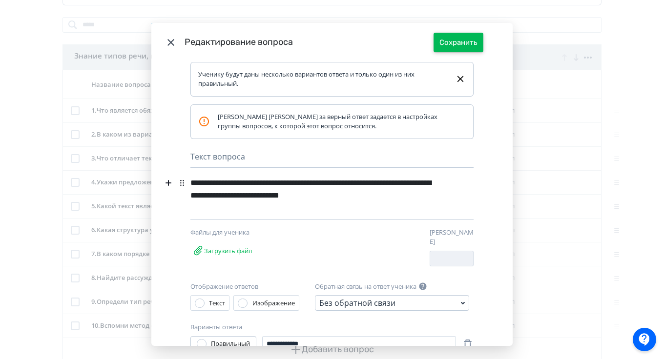
click at [461, 38] on button "Сохранить" at bounding box center [459, 43] width 50 height 20
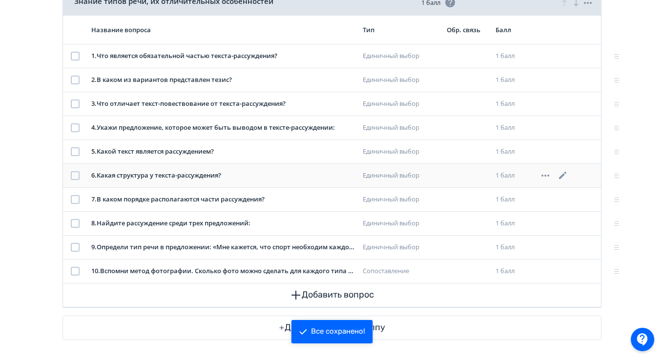
scroll to position [214, 0]
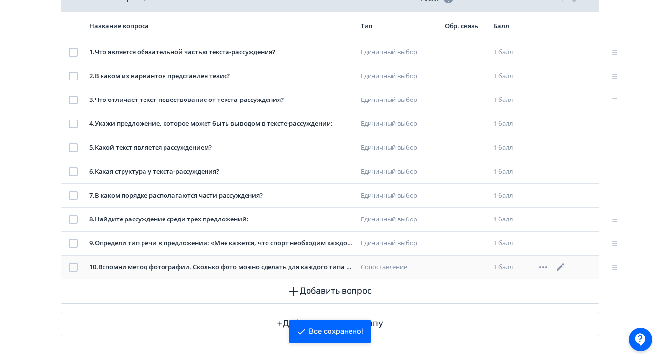
click at [560, 268] on icon at bounding box center [560, 267] width 7 height 7
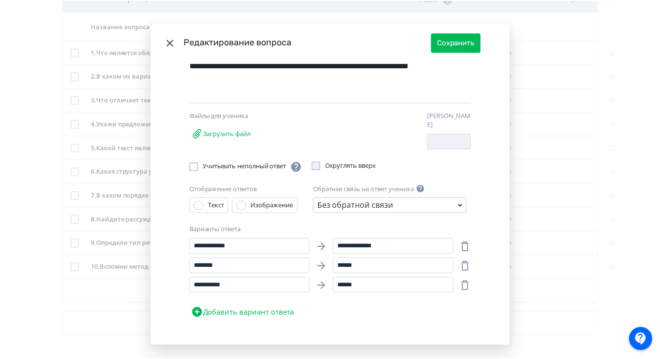
scroll to position [0, 0]
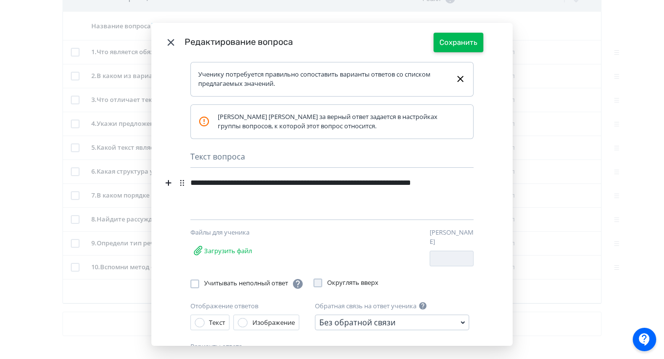
click at [454, 47] on button "Сохранить" at bounding box center [459, 43] width 50 height 20
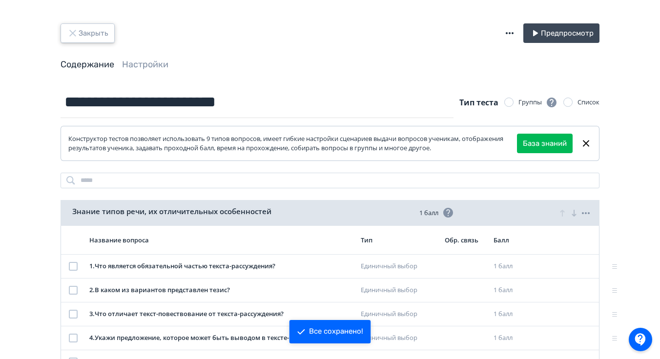
click at [90, 33] on button "Закрыть" at bounding box center [88, 33] width 54 height 20
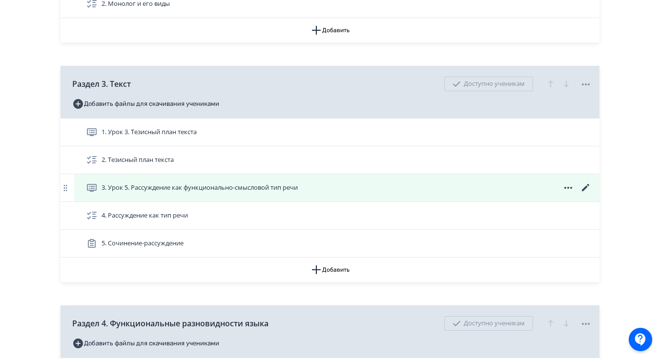
scroll to position [376, 0]
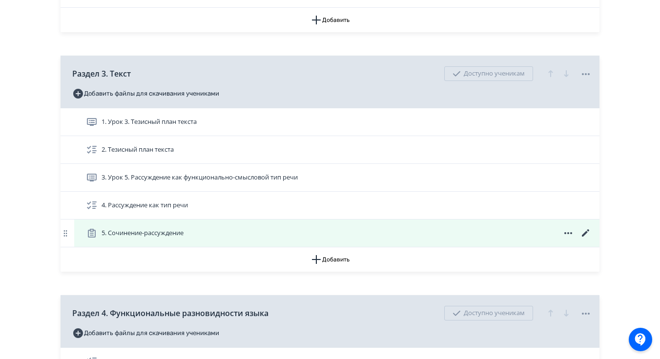
click at [584, 239] on icon at bounding box center [586, 234] width 12 height 12
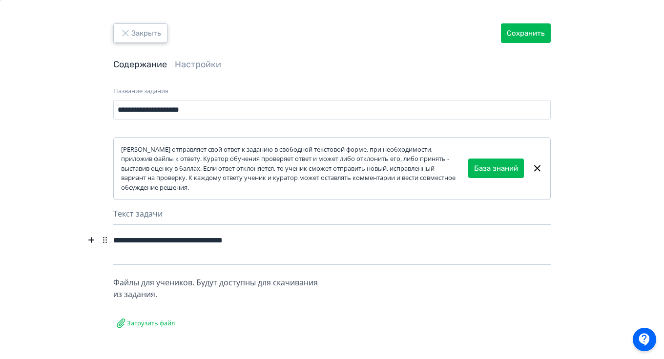
click at [134, 36] on button "Закрыть" at bounding box center [140, 33] width 54 height 20
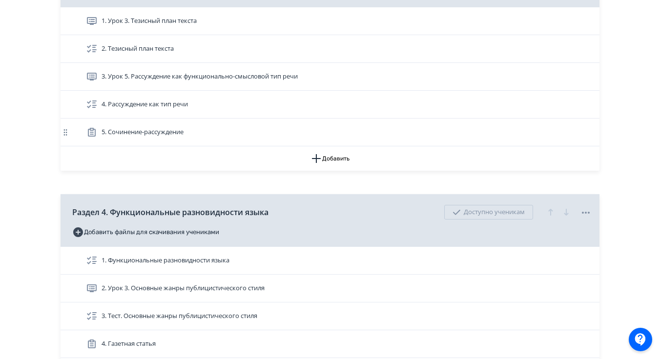
scroll to position [468, 0]
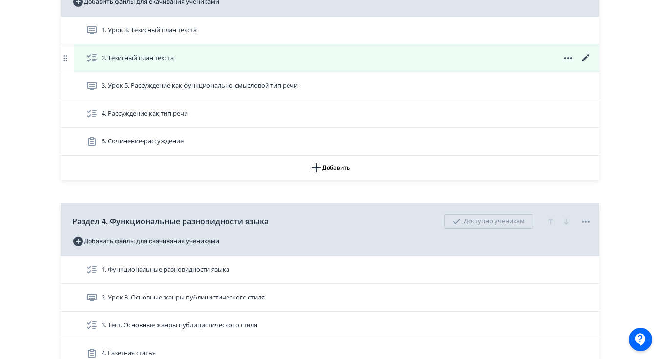
click at [586, 62] on icon at bounding box center [585, 57] width 7 height 7
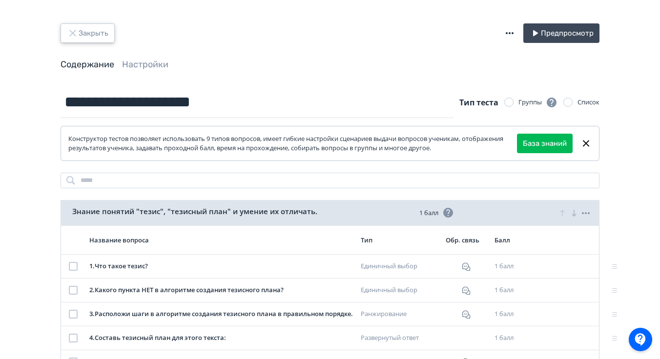
click at [76, 36] on icon "button" at bounding box center [73, 33] width 12 height 12
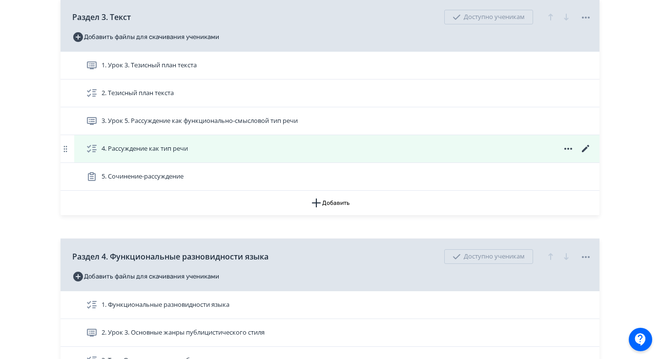
scroll to position [438, 0]
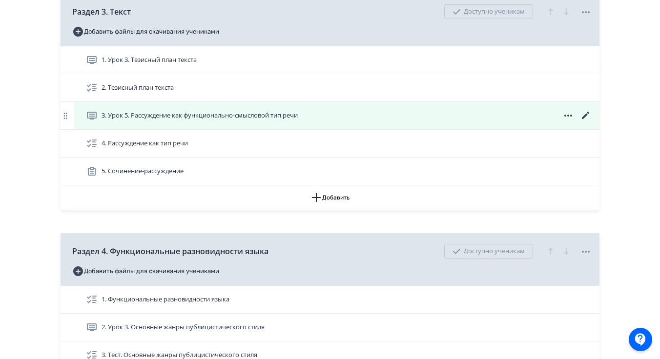
click at [582, 119] on icon at bounding box center [585, 115] width 7 height 7
